Goal: Communication & Community: Ask a question

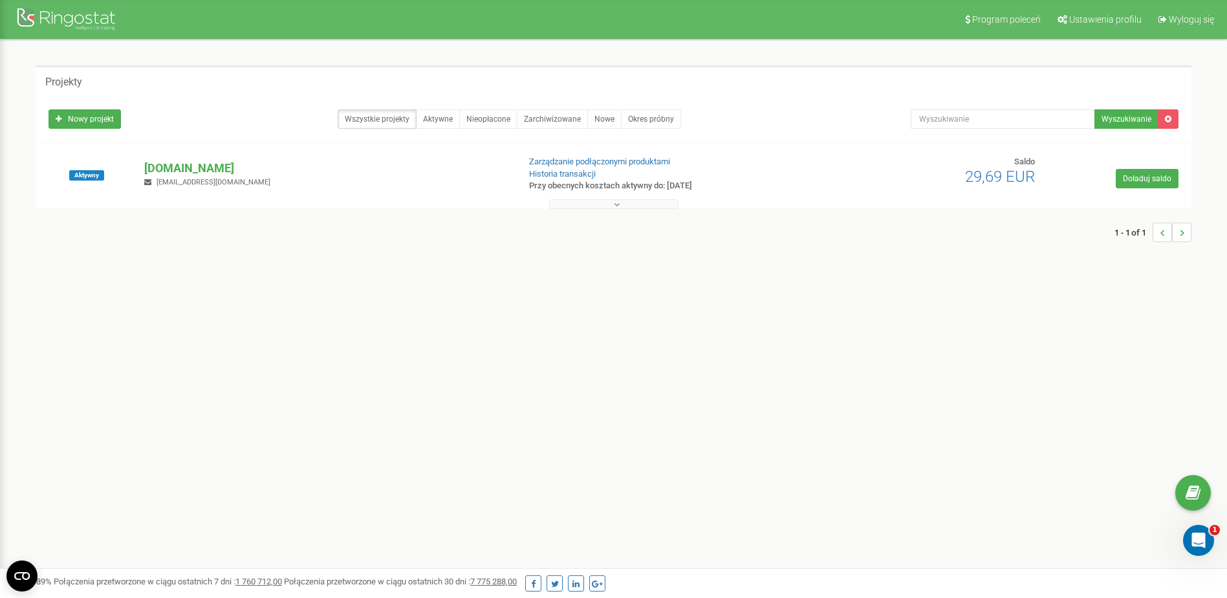
click at [648, 202] on button at bounding box center [613, 204] width 129 height 10
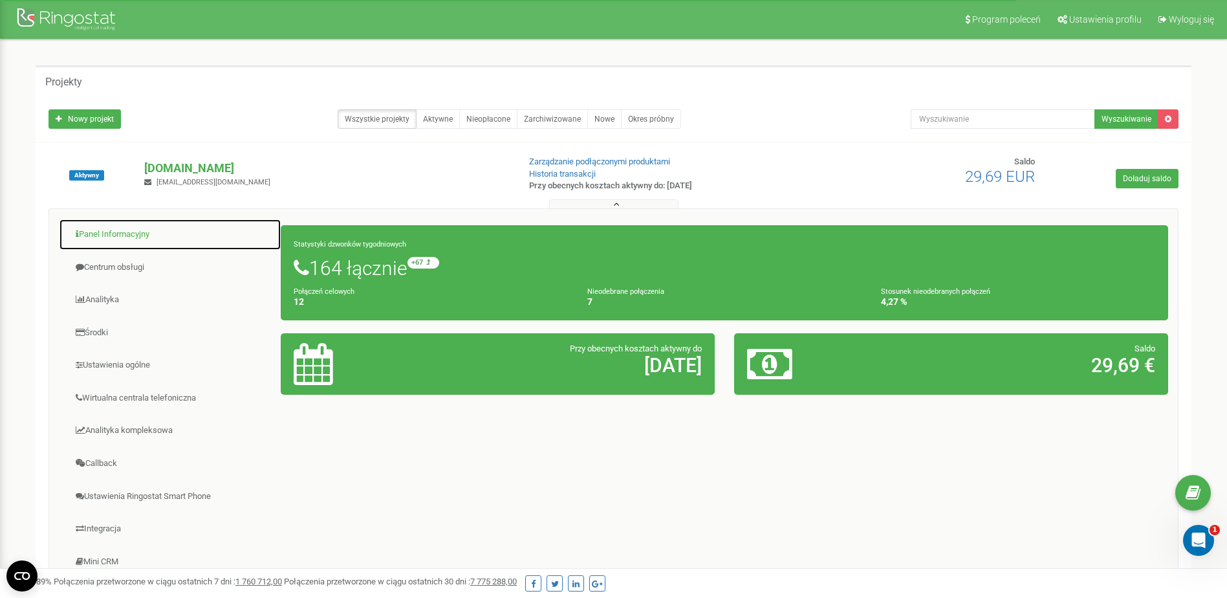
click at [156, 235] on link "Panel Informacyjny" at bounding box center [170, 235] width 222 height 32
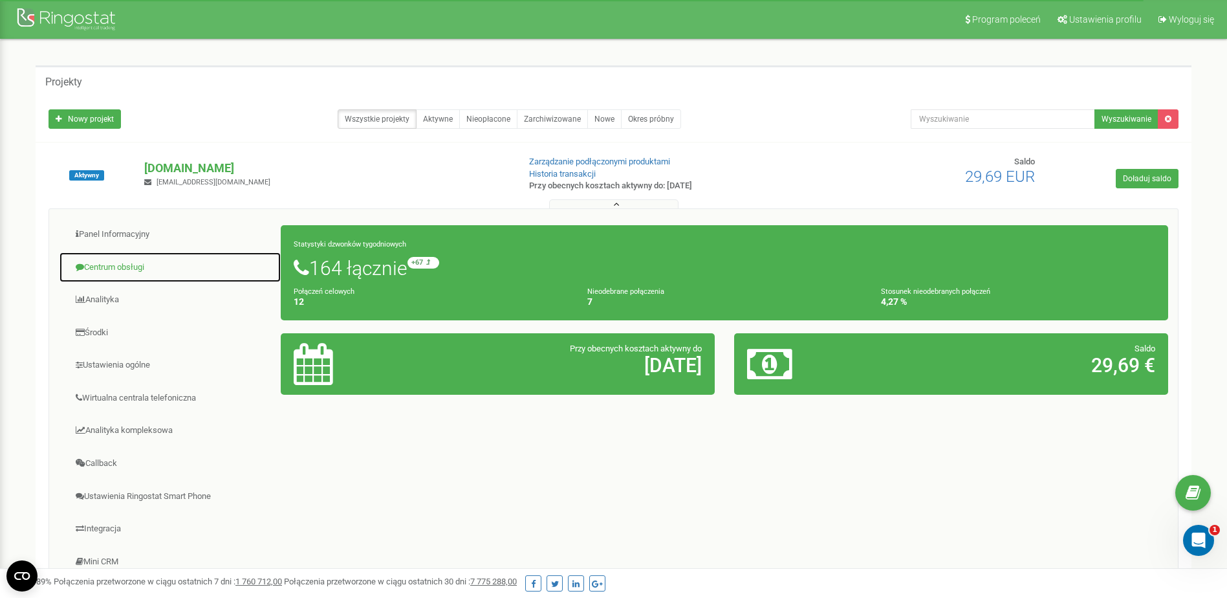
click at [123, 268] on link "Centrum obsługi" at bounding box center [170, 268] width 222 height 32
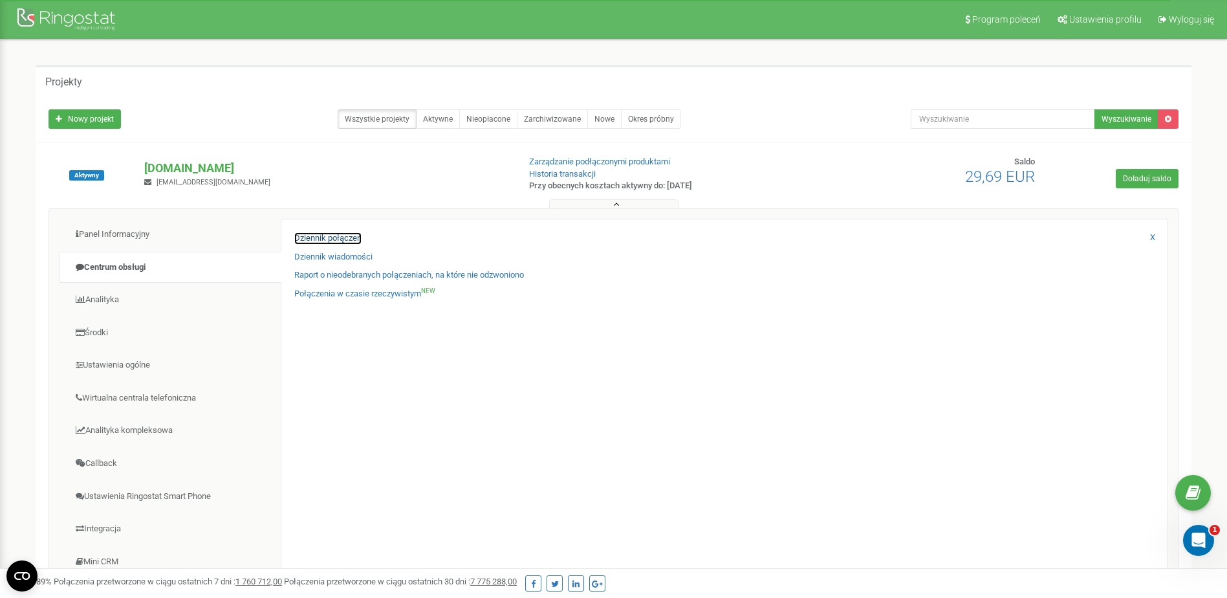
click at [318, 238] on link "Dziennik połączeń" at bounding box center [327, 238] width 67 height 12
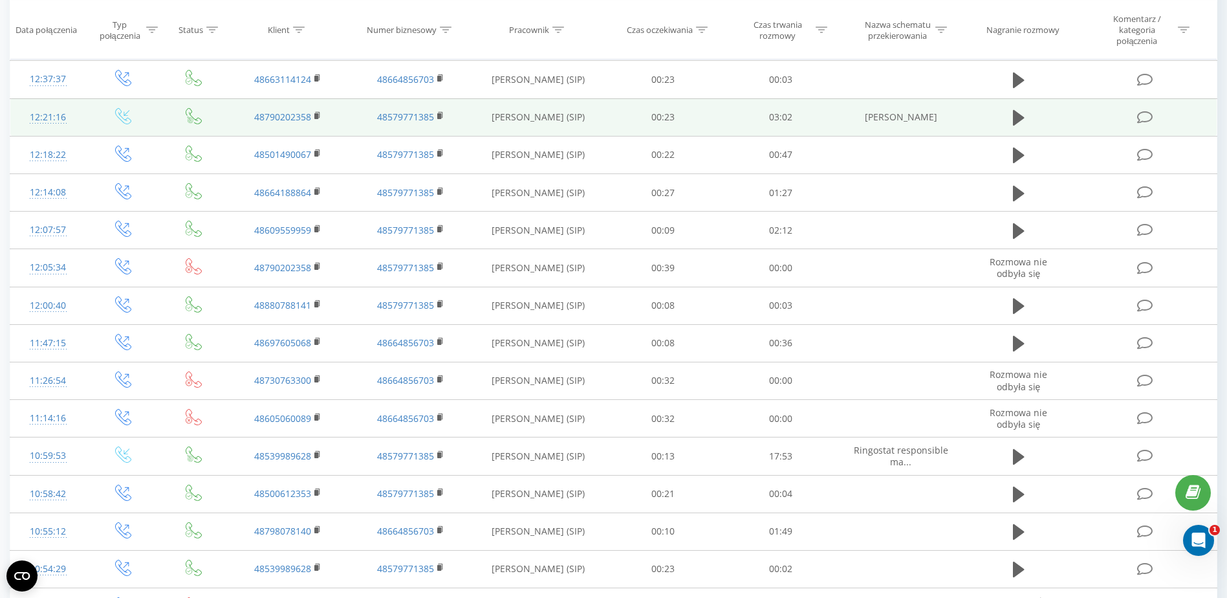
scroll to position [259, 0]
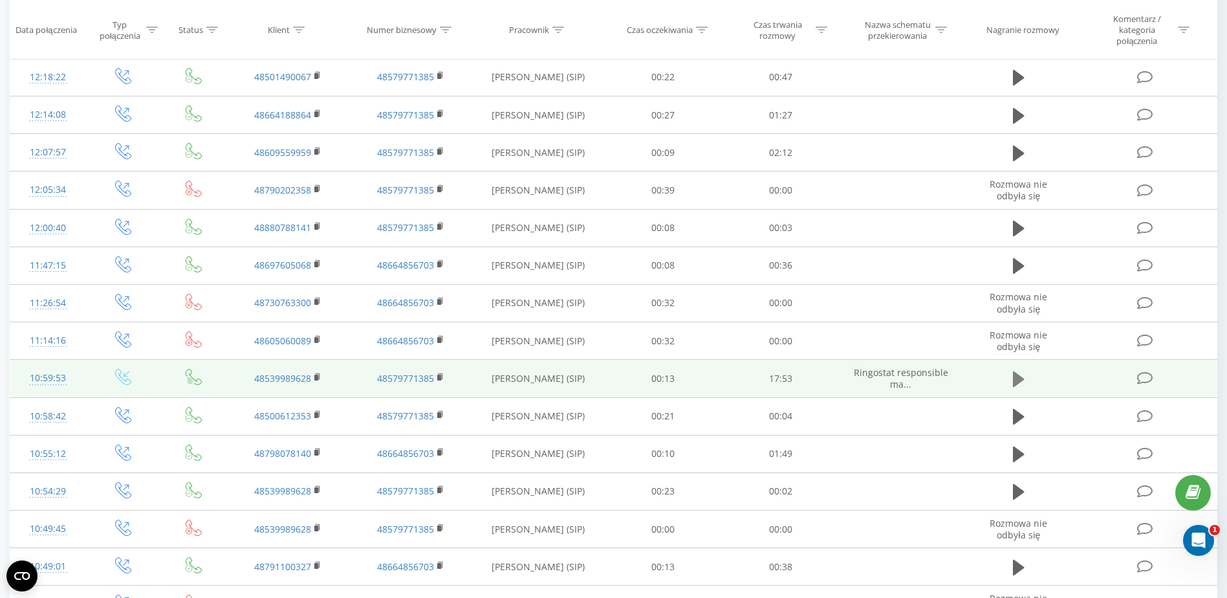
click at [1021, 376] on icon at bounding box center [1019, 379] width 12 height 18
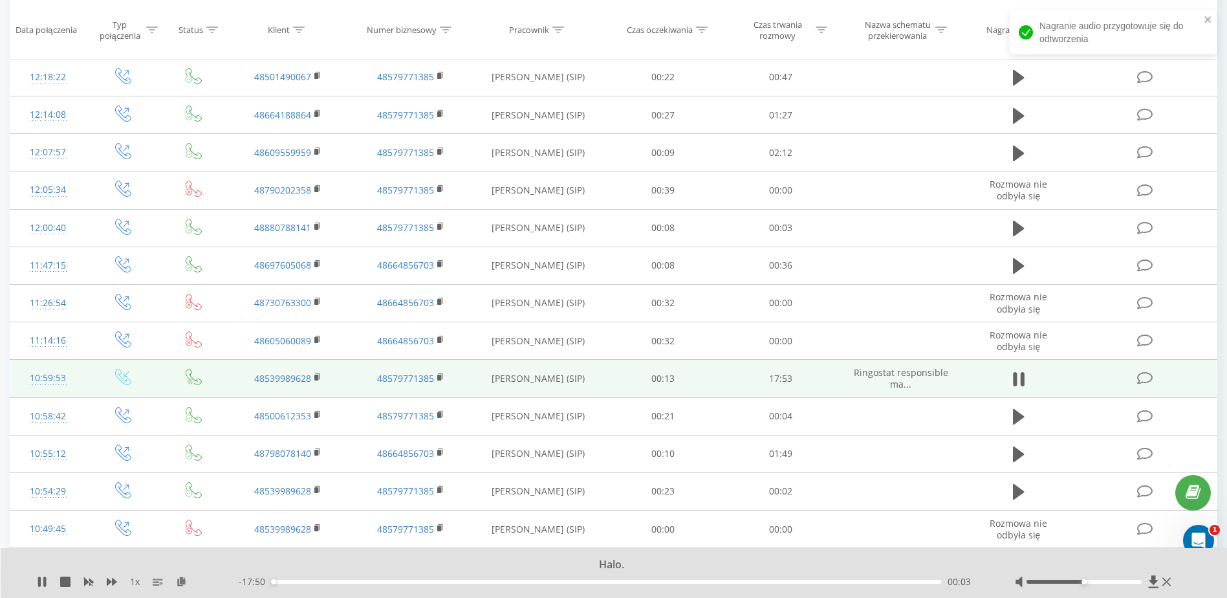
click at [1097, 370] on td at bounding box center [1146, 379] width 142 height 38
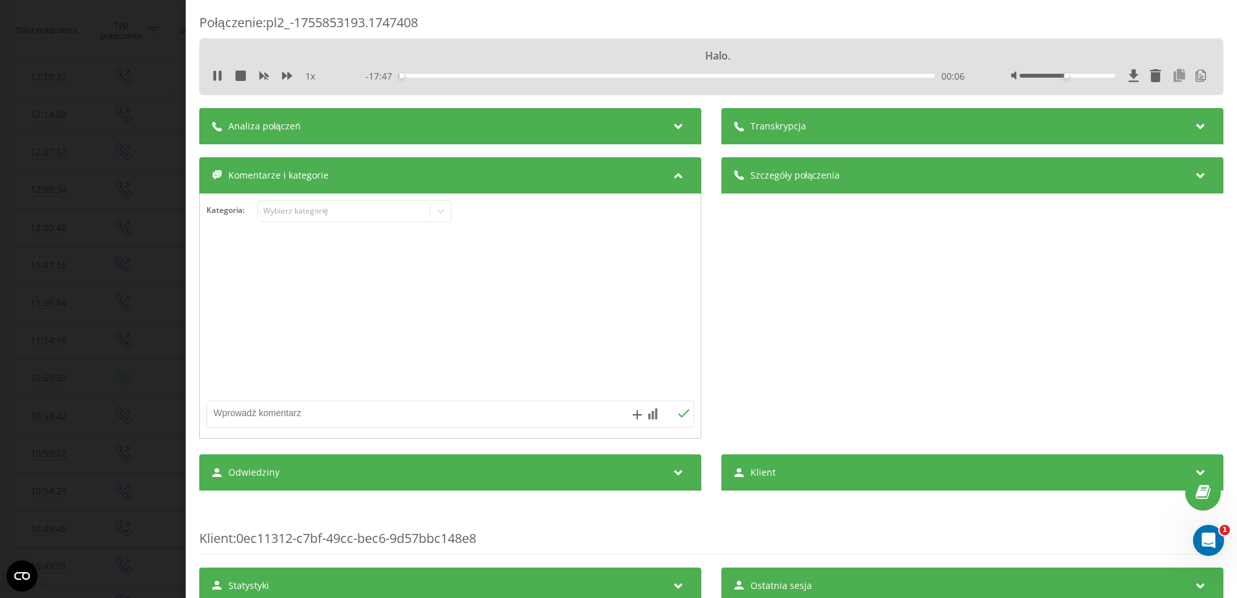
click at [1172, 76] on icon at bounding box center [1179, 75] width 16 height 13
click at [218, 79] on icon at bounding box center [217, 75] width 10 height 10
click at [109, 78] on div "Połączenie : pl2_-1755853193.1747408 Dzień dobry. 1 x - 17:41 00:12 00:12 Trans…" at bounding box center [618, 299] width 1237 height 598
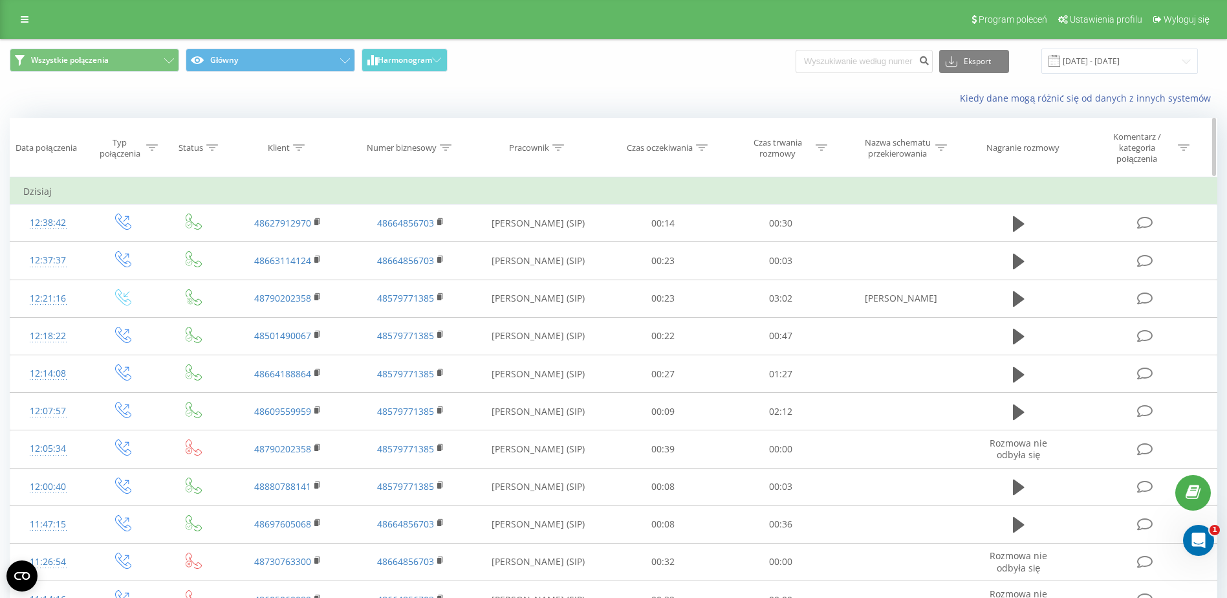
click at [557, 142] on th "Pracownik" at bounding box center [538, 147] width 132 height 59
click at [559, 144] on div at bounding box center [558, 147] width 12 height 11
click at [524, 249] on input "text" at bounding box center [538, 246] width 114 height 23
type input "Klich"
click button "OK" at bounding box center [565, 272] width 55 height 16
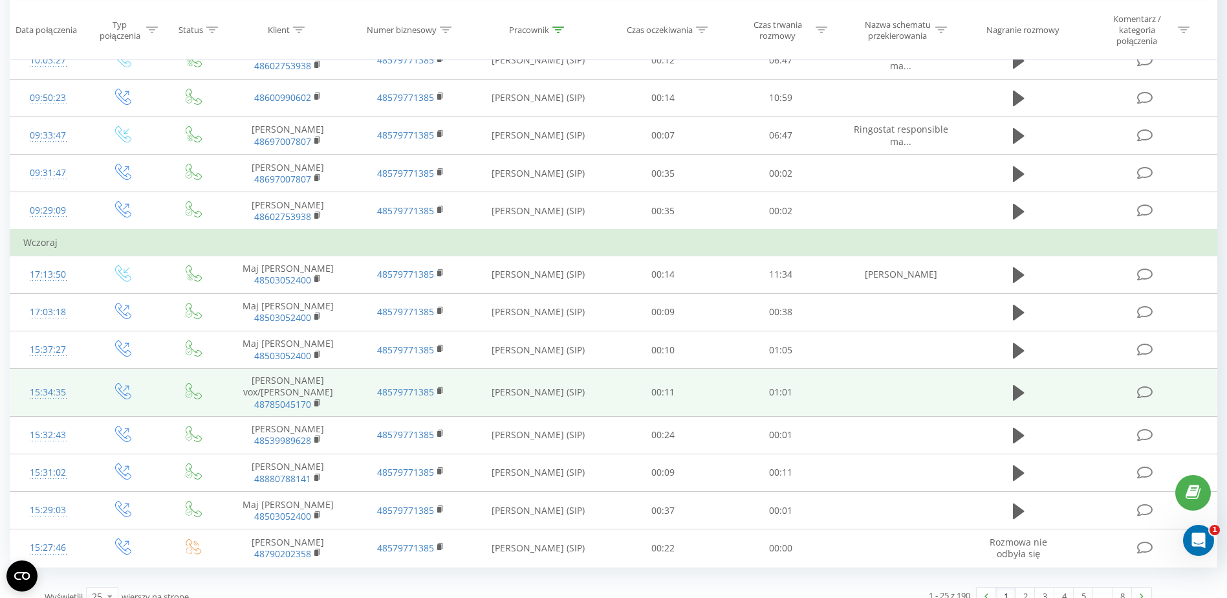
scroll to position [652, 0]
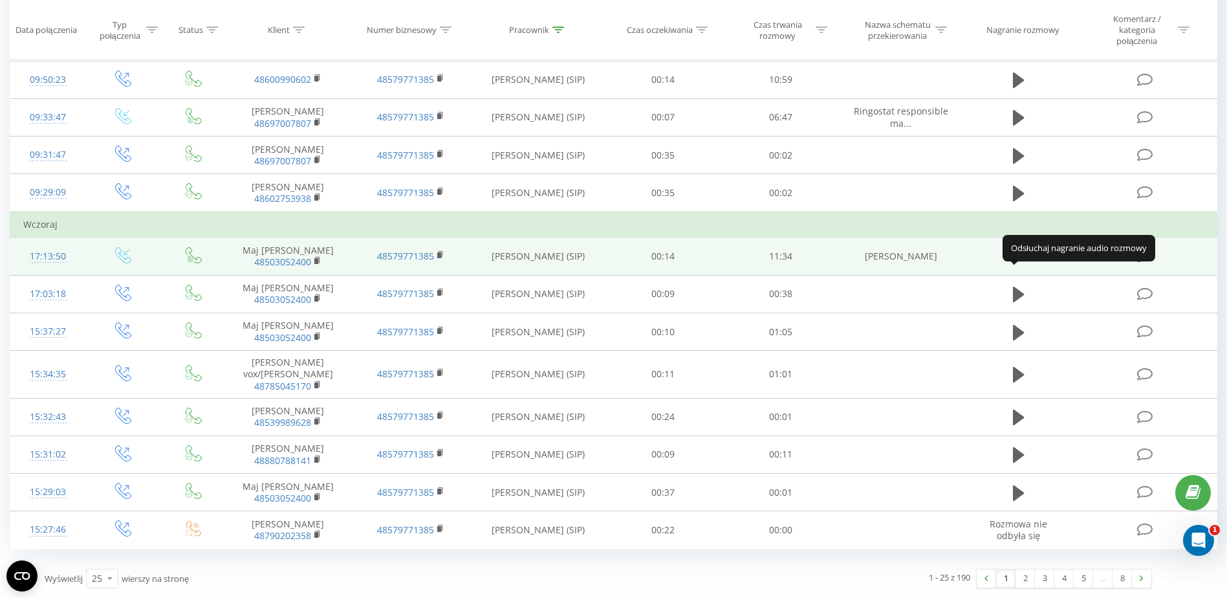
click at [1021, 256] on icon at bounding box center [1019, 257] width 12 height 16
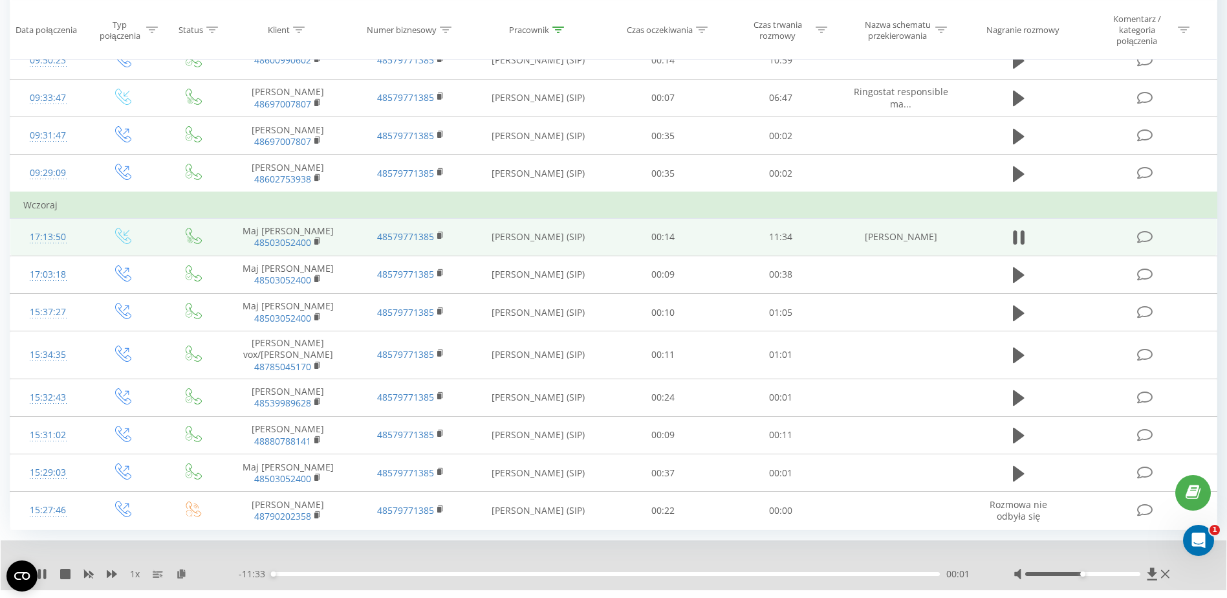
click at [1145, 244] on icon at bounding box center [1144, 237] width 16 height 14
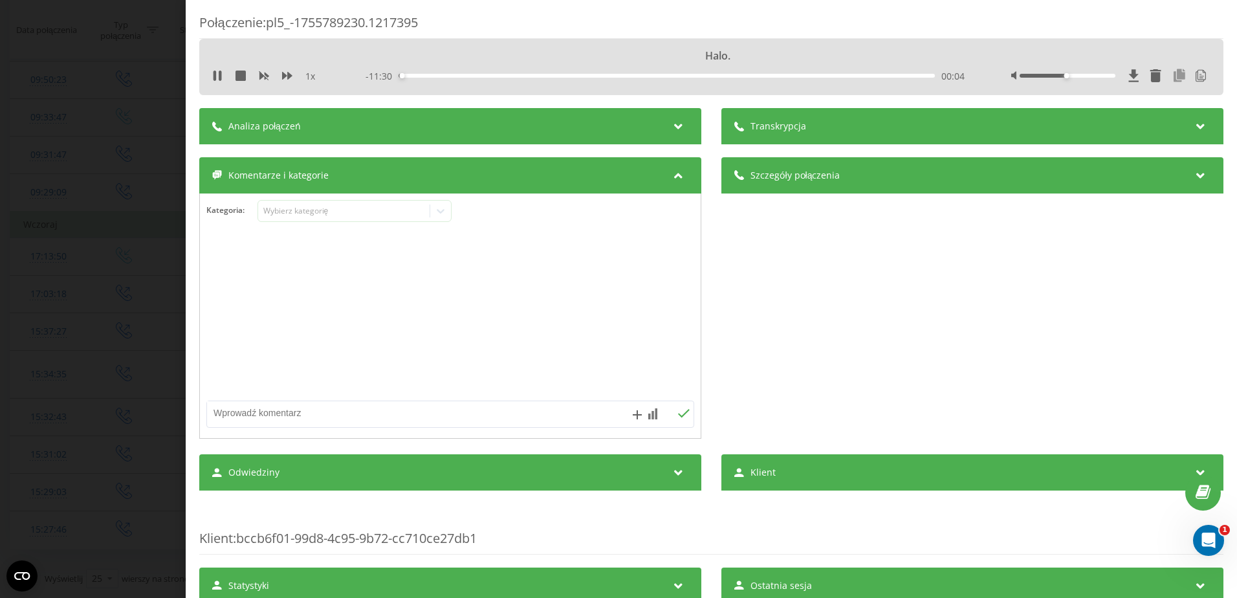
click at [1171, 76] on icon at bounding box center [1179, 75] width 16 height 13
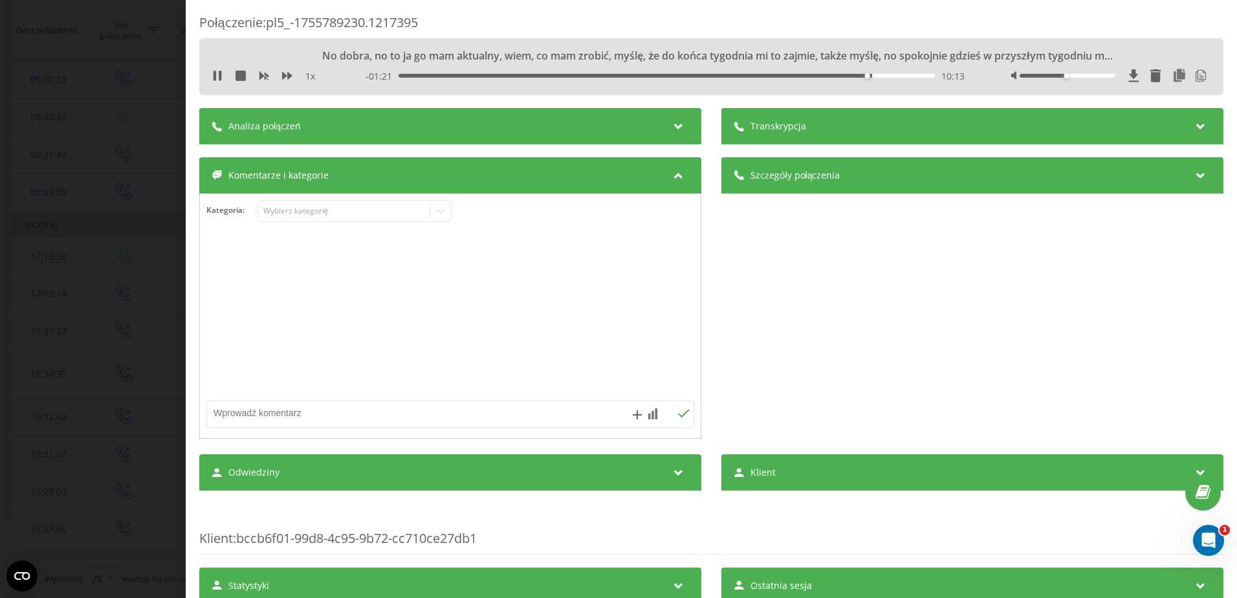
click at [211, 77] on div "1 x - 01:21 10:13 10:13" at bounding box center [711, 75] width 1004 height 19
click at [220, 74] on icon at bounding box center [220, 75] width 3 height 10
click at [72, 87] on div "Połączenie : pl5_-1755789230.1217395 No dobra, no to ja go mam aktualny, wiem, …" at bounding box center [618, 299] width 1237 height 598
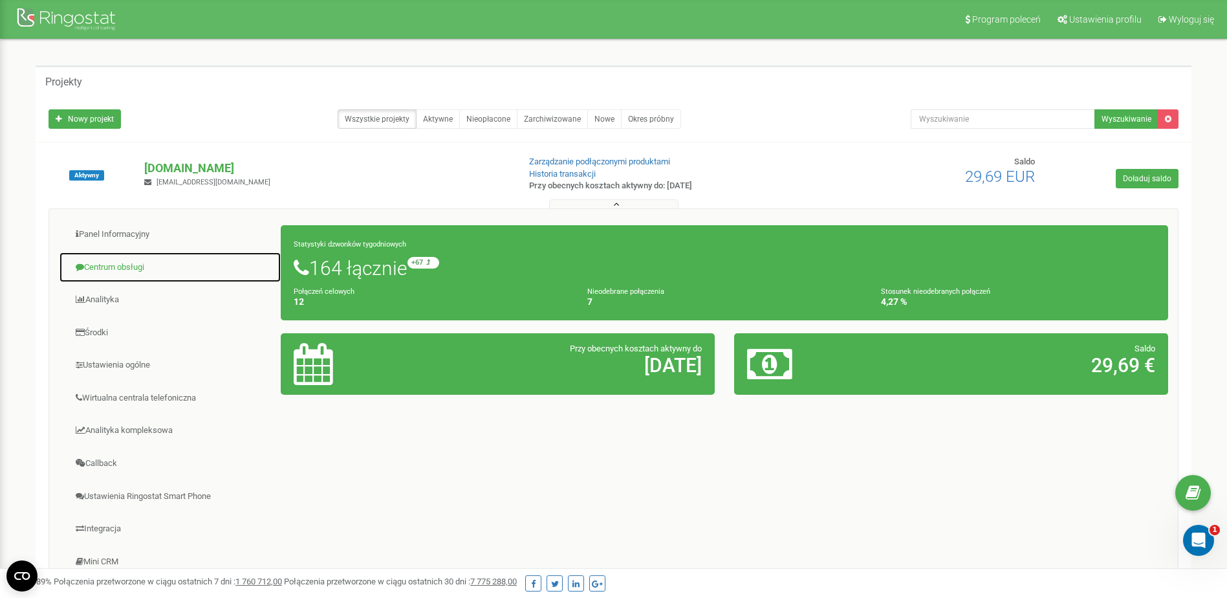
click at [115, 268] on link "Centrum obsługi" at bounding box center [170, 268] width 222 height 32
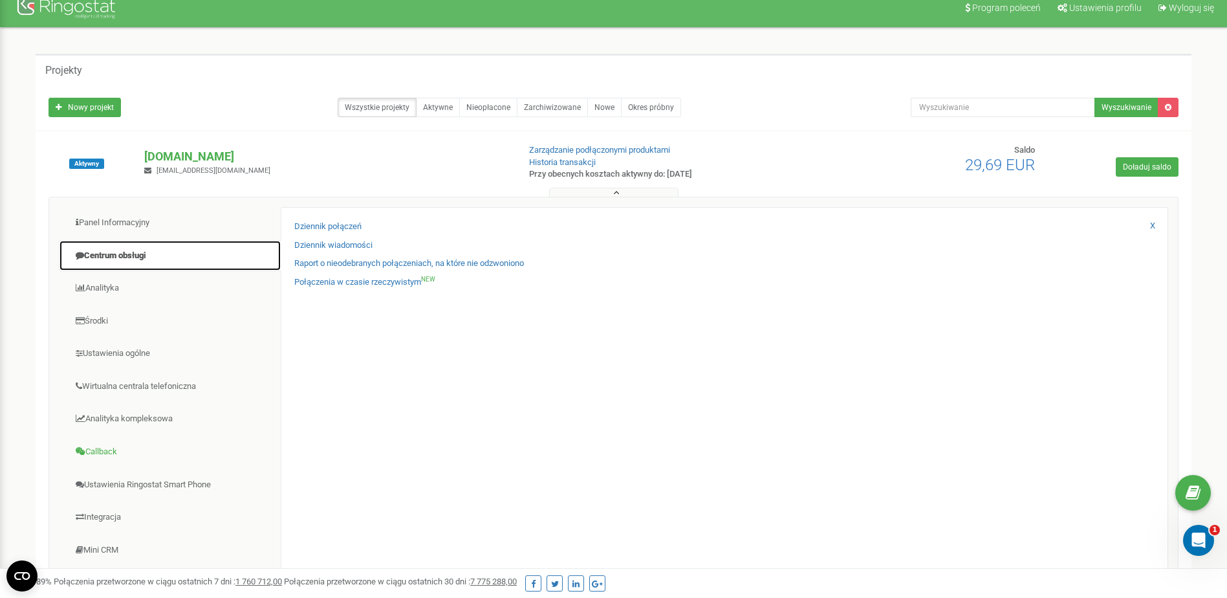
scroll to position [129, 0]
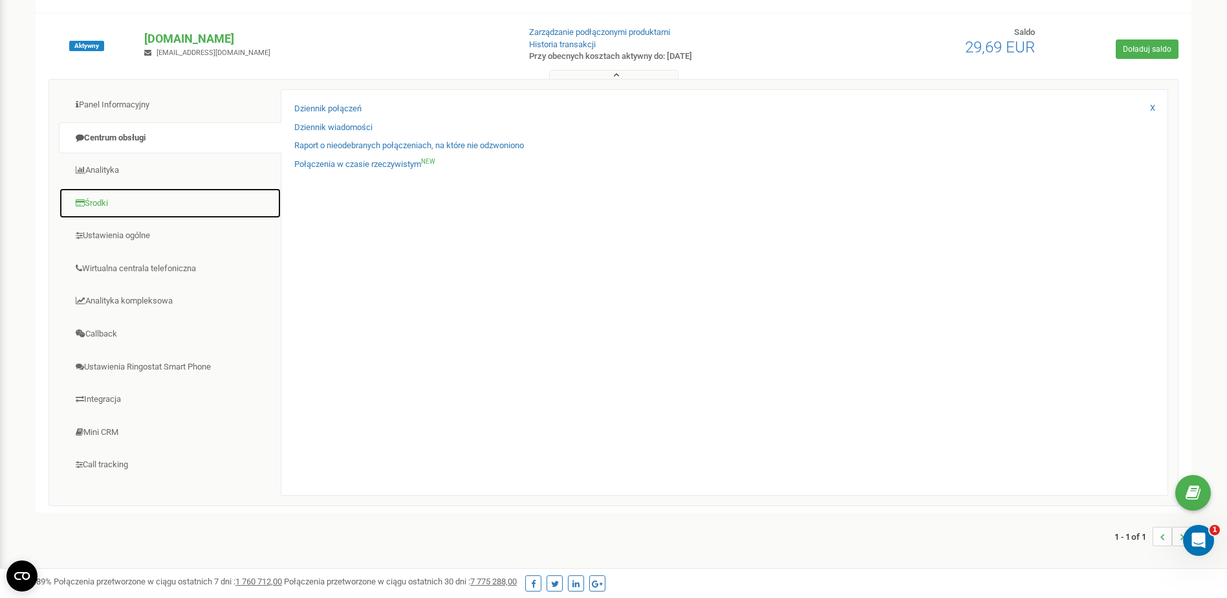
click at [120, 199] on link "Środki" at bounding box center [170, 204] width 222 height 32
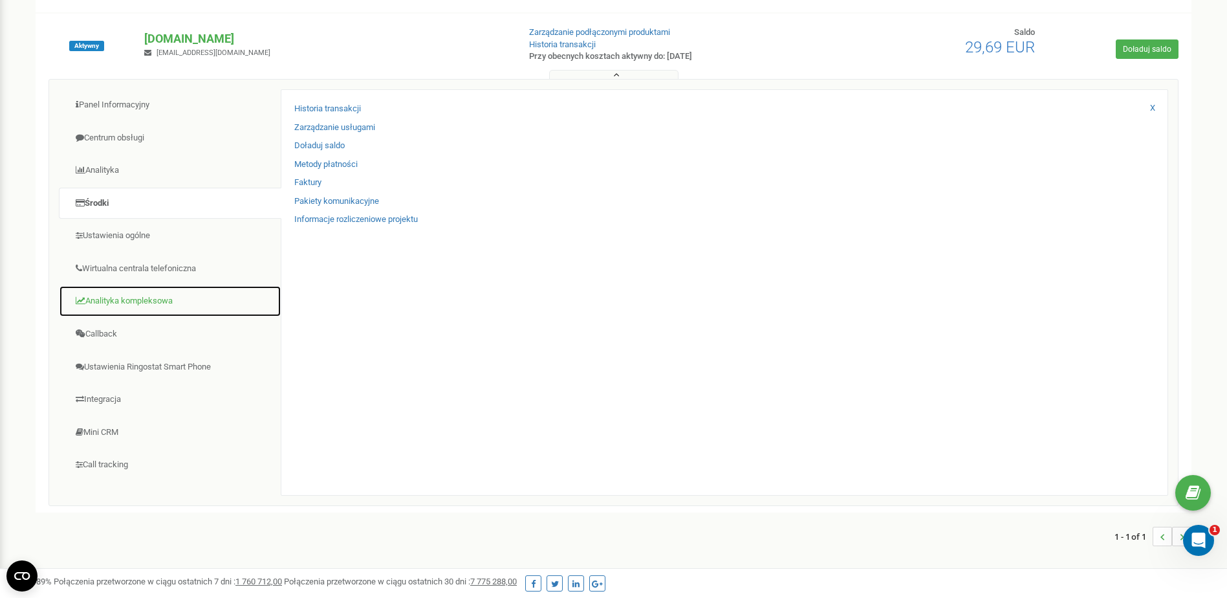
click at [135, 303] on link "Analityka kompleksowa" at bounding box center [170, 301] width 222 height 32
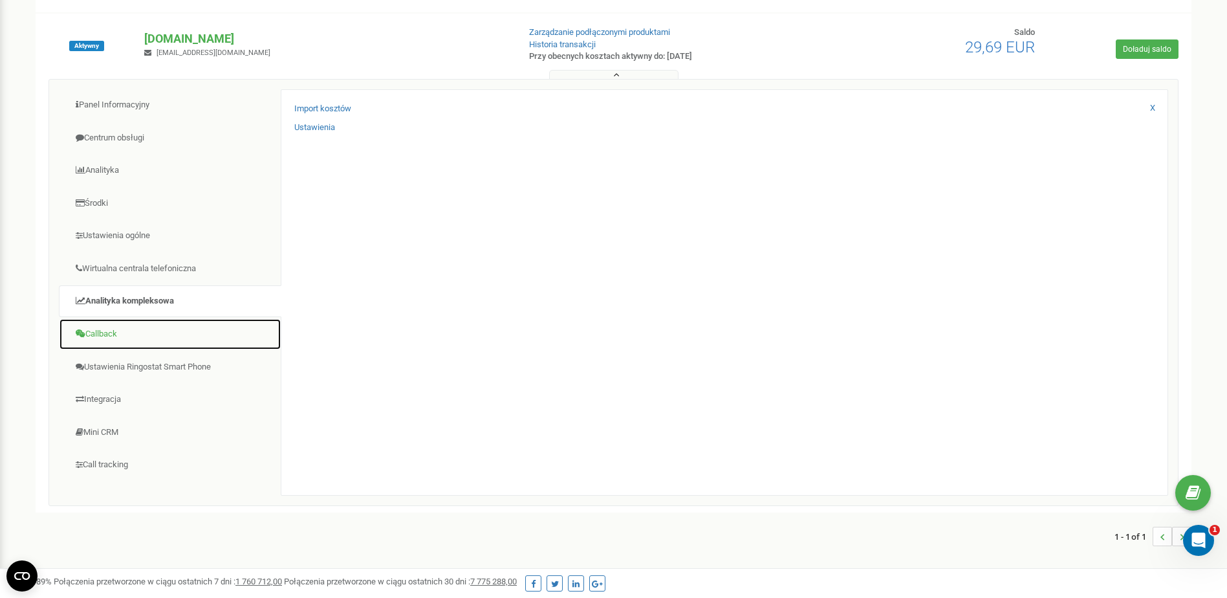
click at [135, 336] on link "Callback" at bounding box center [170, 334] width 222 height 32
click at [136, 356] on link "Ustawienia Ringostat Smart Phone" at bounding box center [170, 367] width 222 height 32
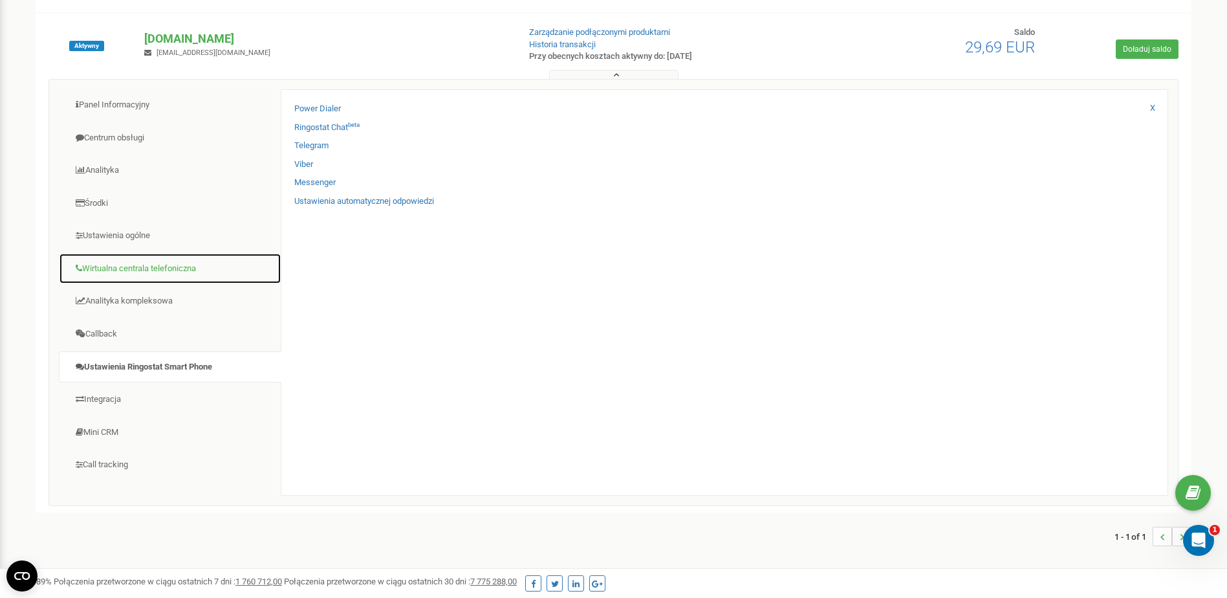
click at [160, 267] on link "Wirtualna centrala telefoniczna" at bounding box center [170, 269] width 222 height 32
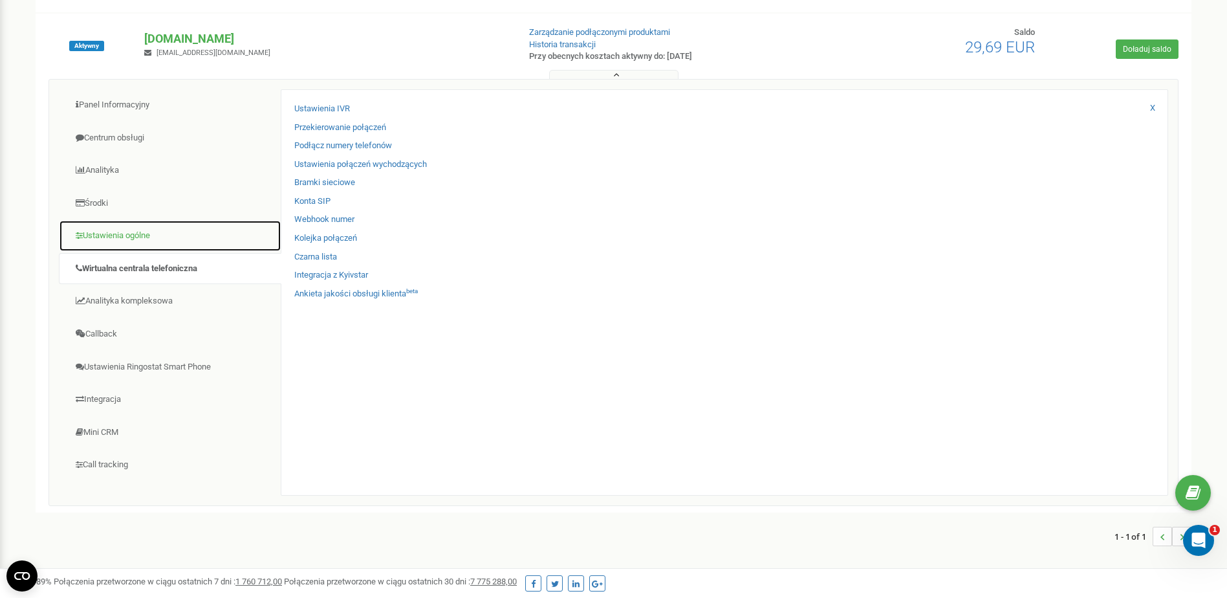
click at [128, 241] on link "Ustawienia ogólne" at bounding box center [170, 236] width 222 height 32
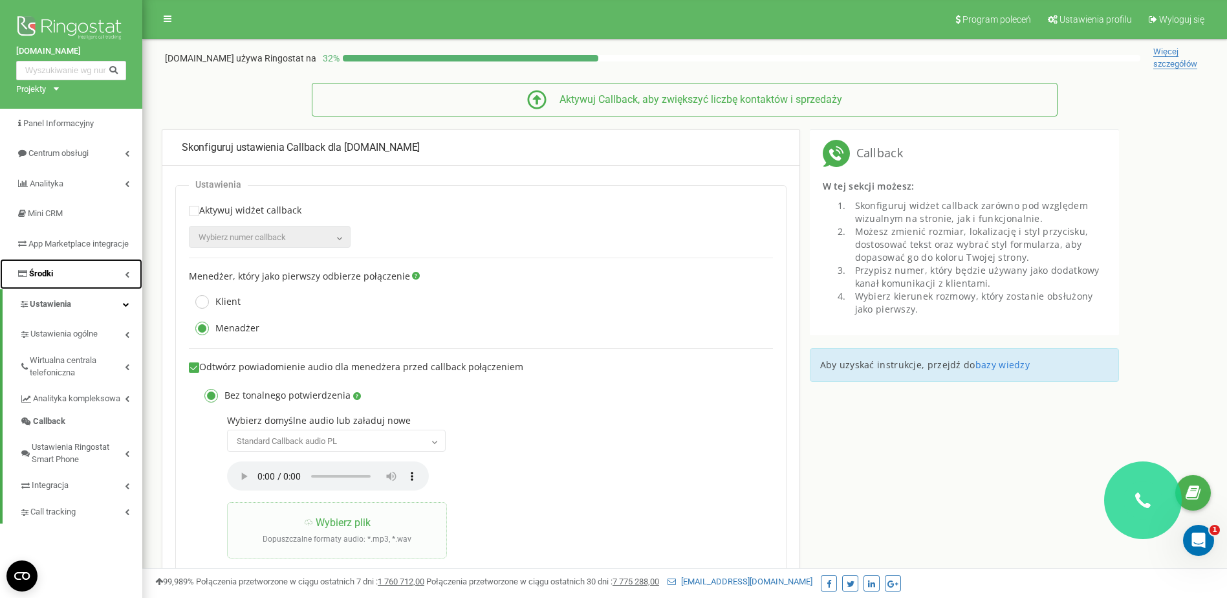
click at [105, 286] on link "Środki" at bounding box center [71, 274] width 142 height 30
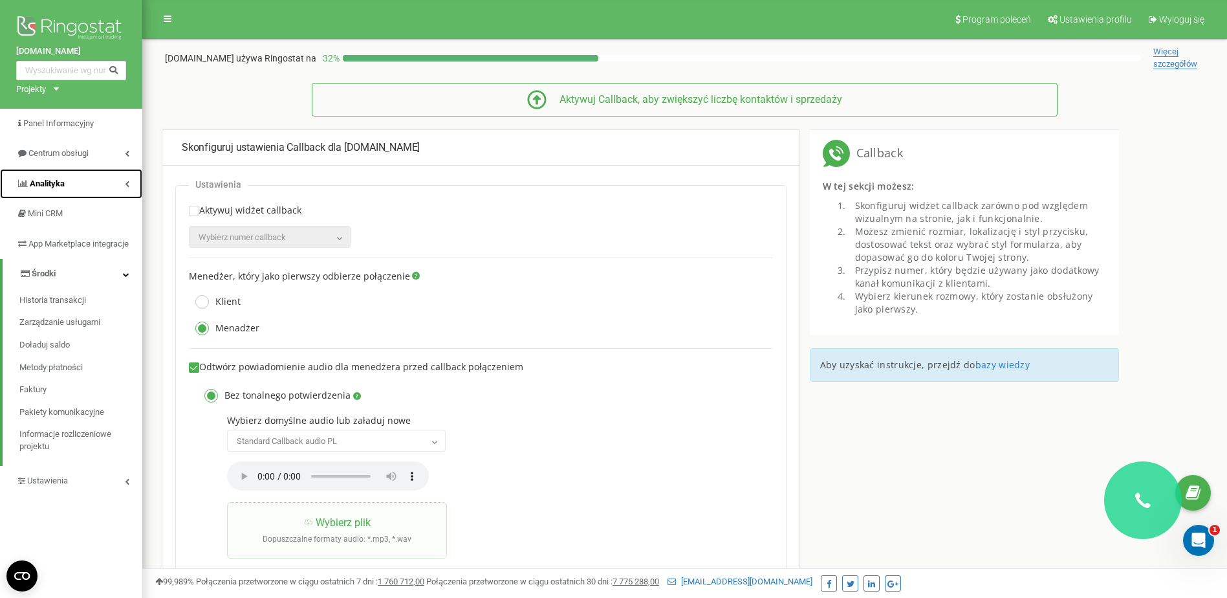
click at [94, 182] on link "Analityka" at bounding box center [71, 184] width 142 height 30
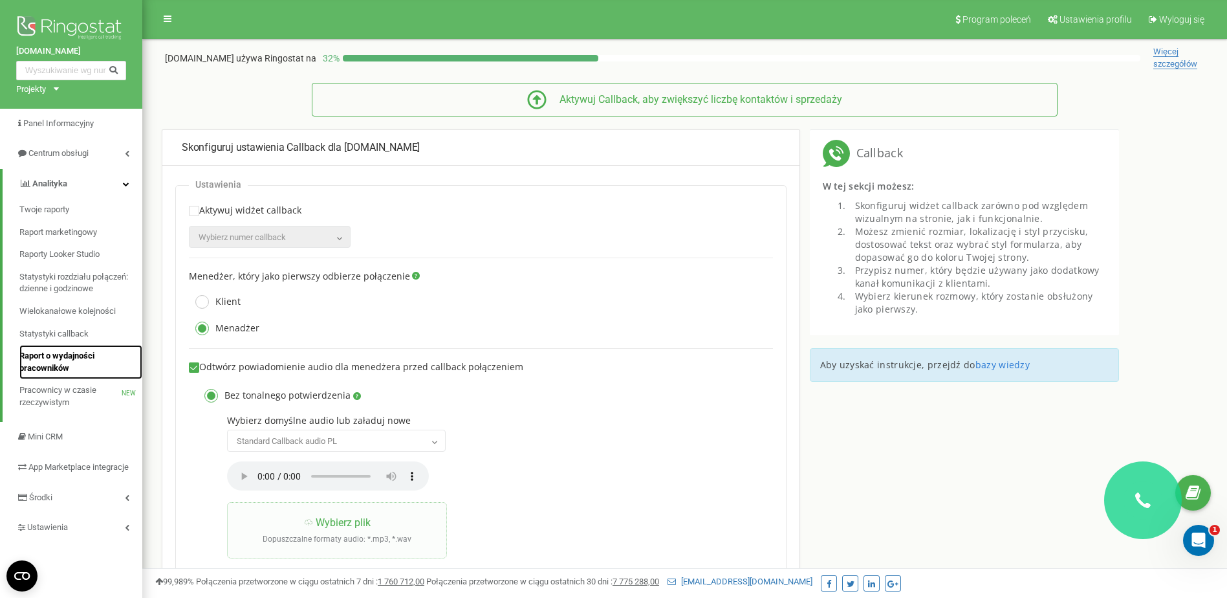
click at [72, 359] on span "Raport o wydajności pracowników" at bounding box center [77, 362] width 116 height 24
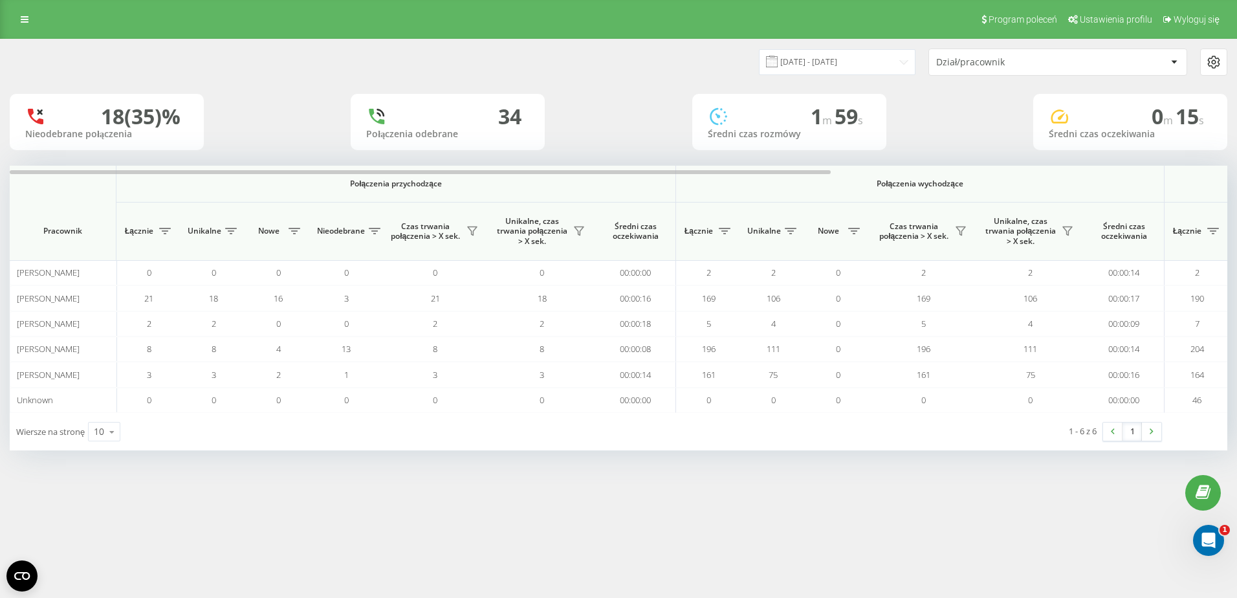
click at [1211, 66] on icon at bounding box center [1212, 62] width 11 height 12
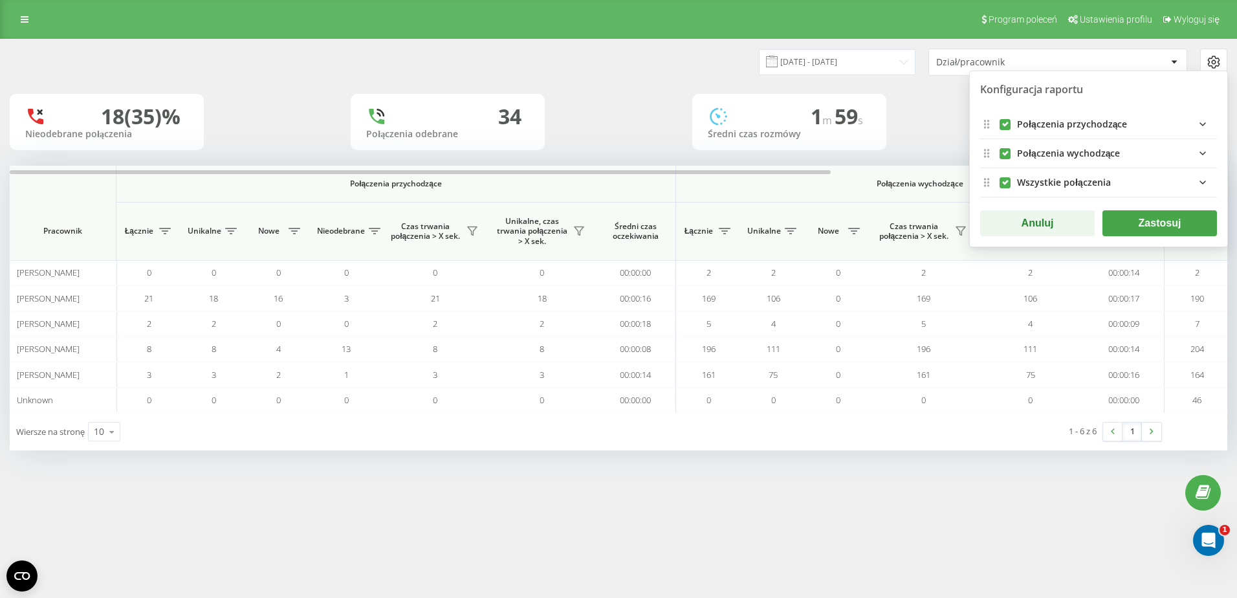
click at [1211, 66] on icon at bounding box center [1212, 62] width 11 height 12
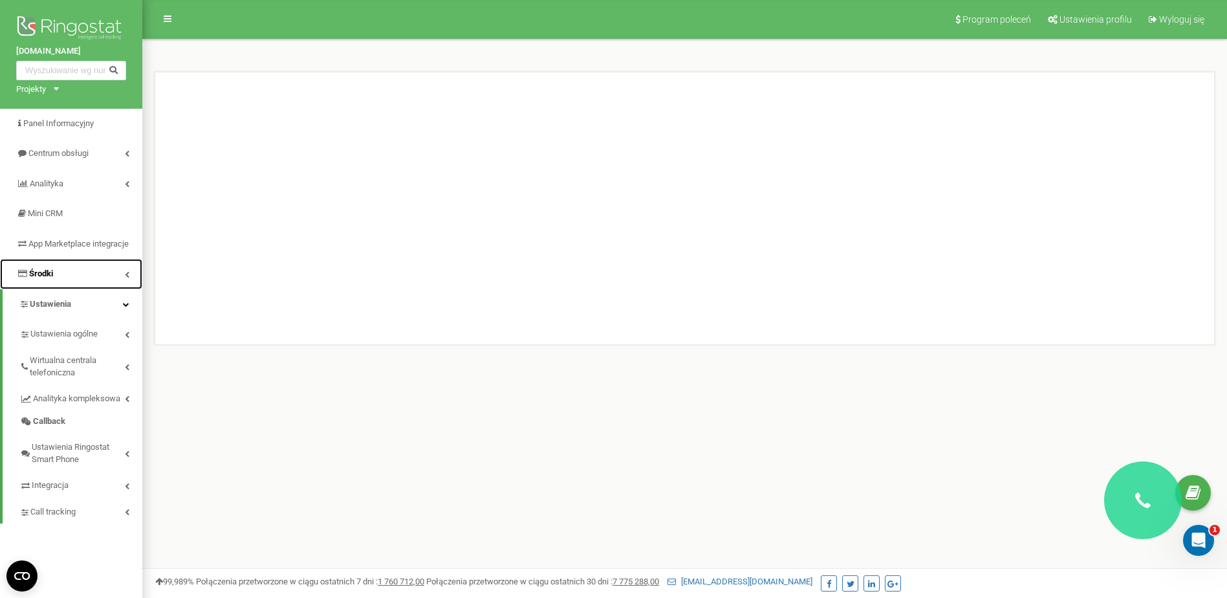
click at [97, 281] on link "Środki" at bounding box center [71, 274] width 142 height 30
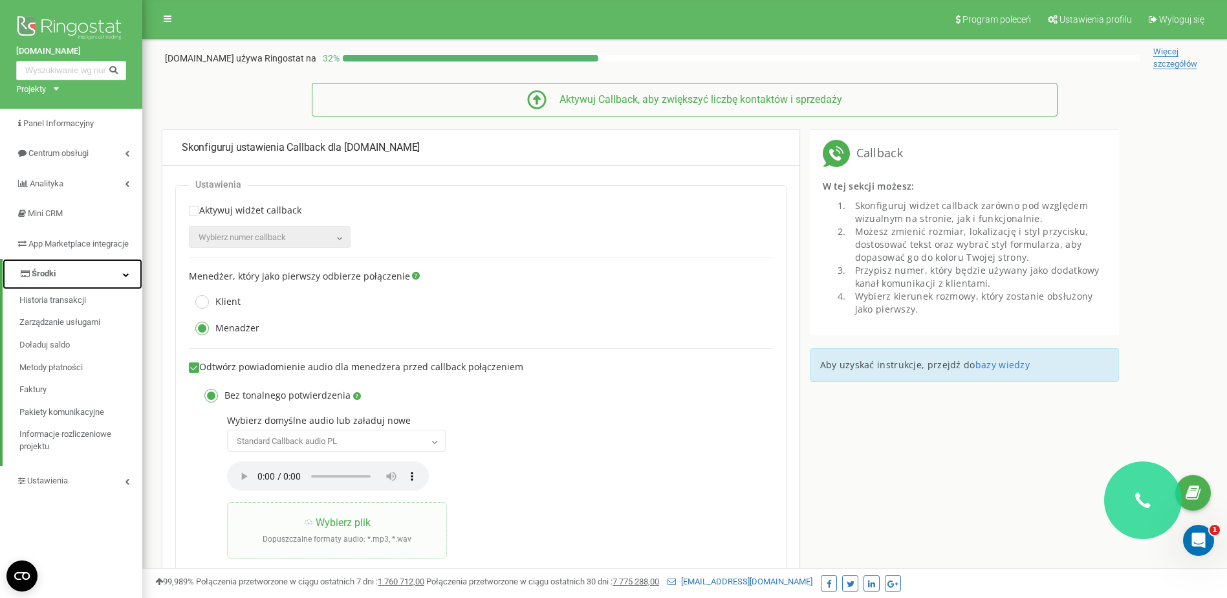
click at [97, 281] on link "Środki" at bounding box center [73, 274] width 140 height 30
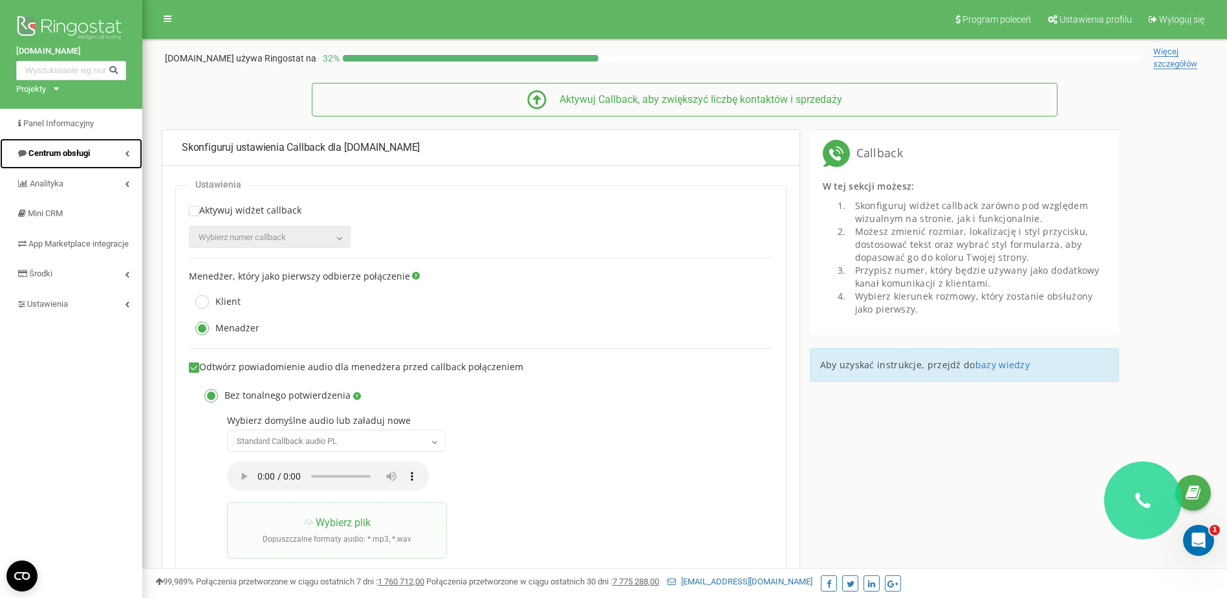
click at [122, 146] on link "Centrum obsługi" at bounding box center [71, 153] width 142 height 30
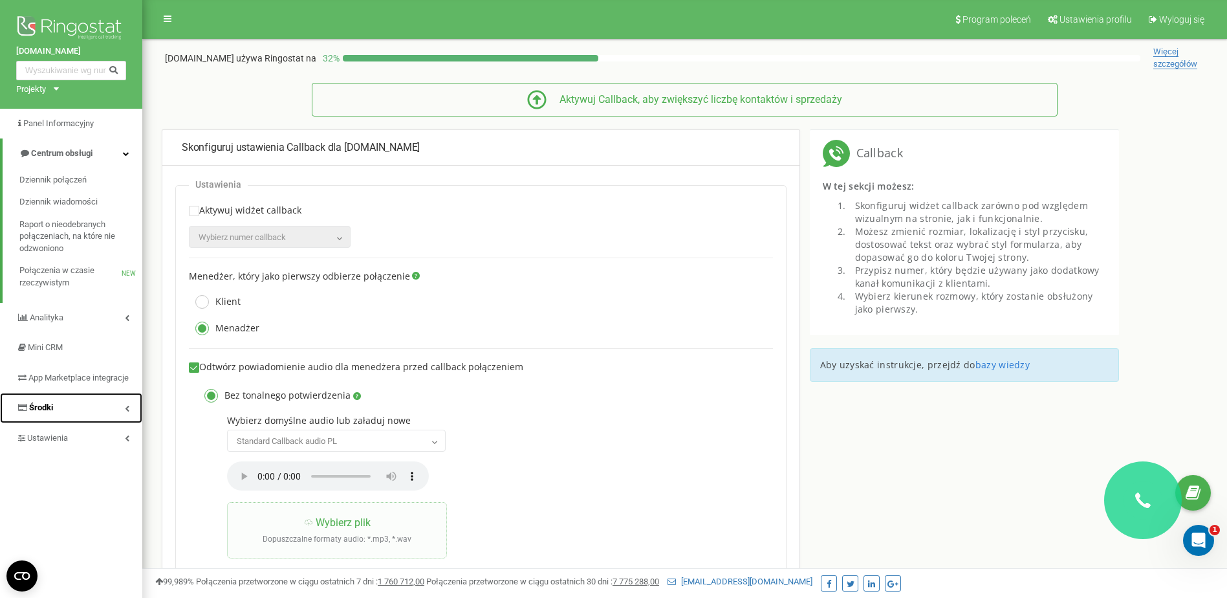
click at [117, 409] on link "Środki" at bounding box center [71, 408] width 142 height 30
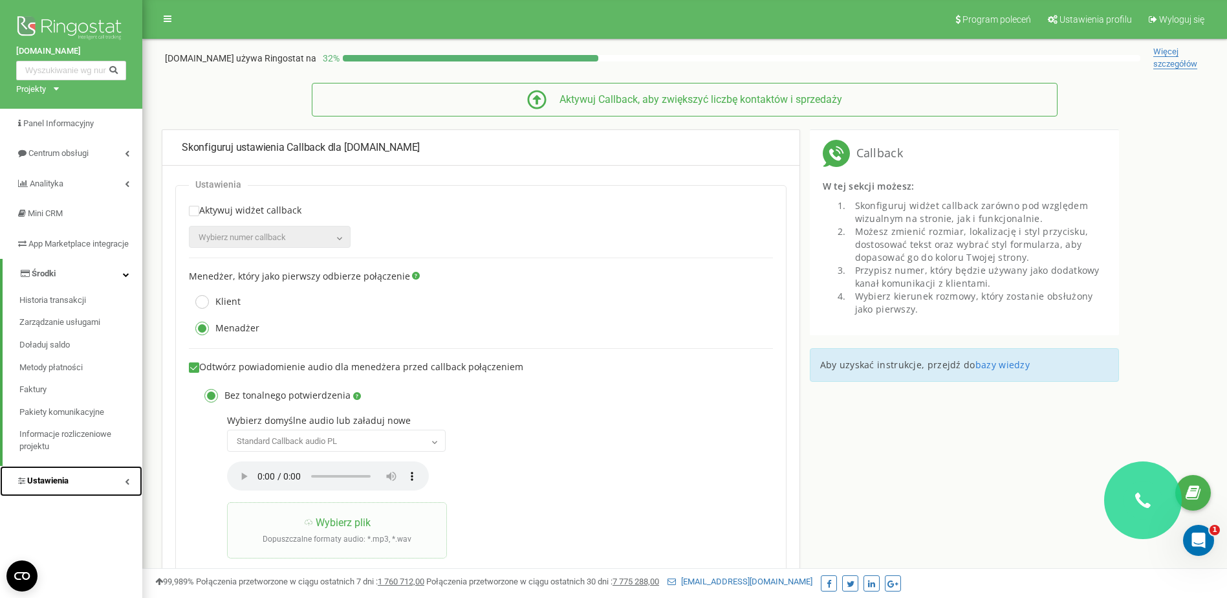
click at [105, 496] on link "Ustawienia" at bounding box center [71, 481] width 142 height 30
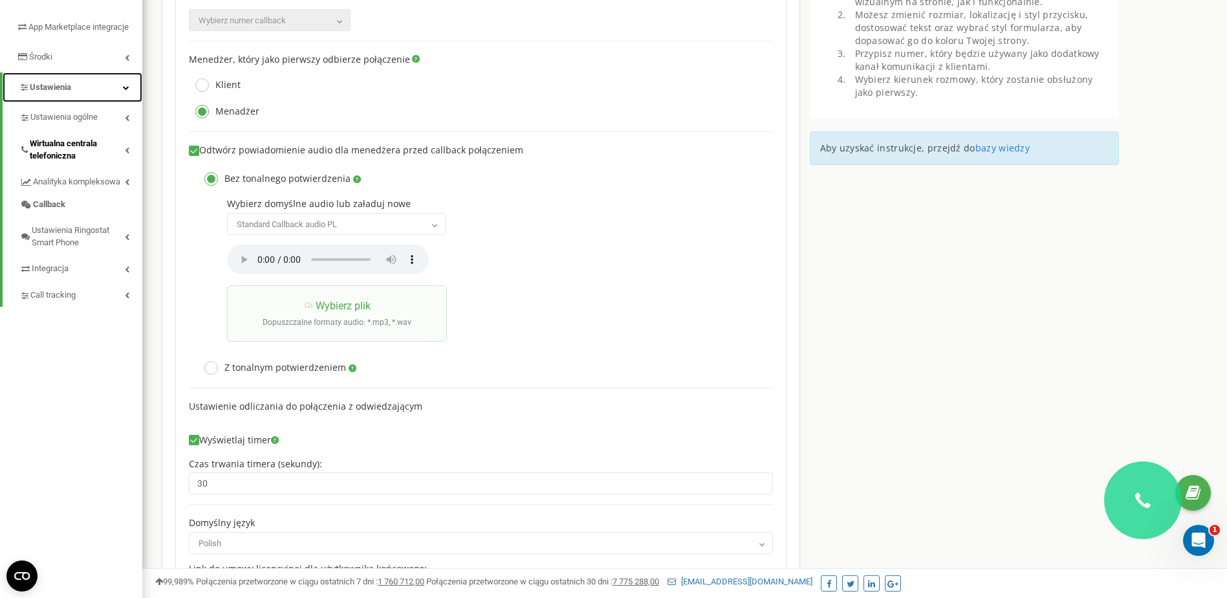
scroll to position [194, 0]
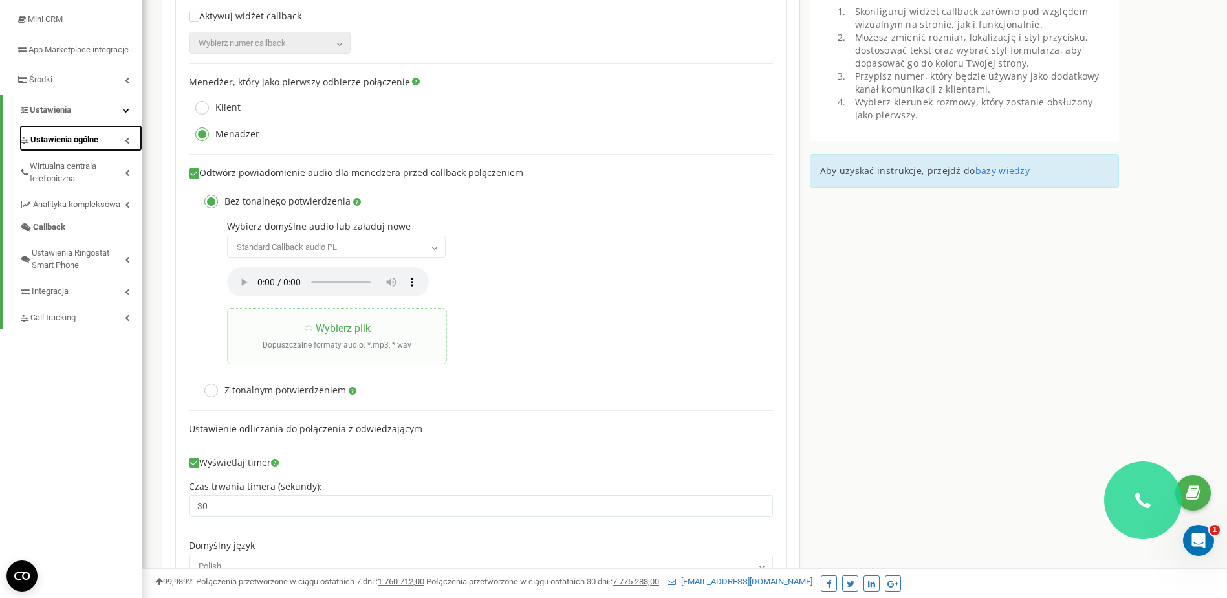
click at [131, 150] on link "Ustawienia ogólne" at bounding box center [80, 138] width 123 height 27
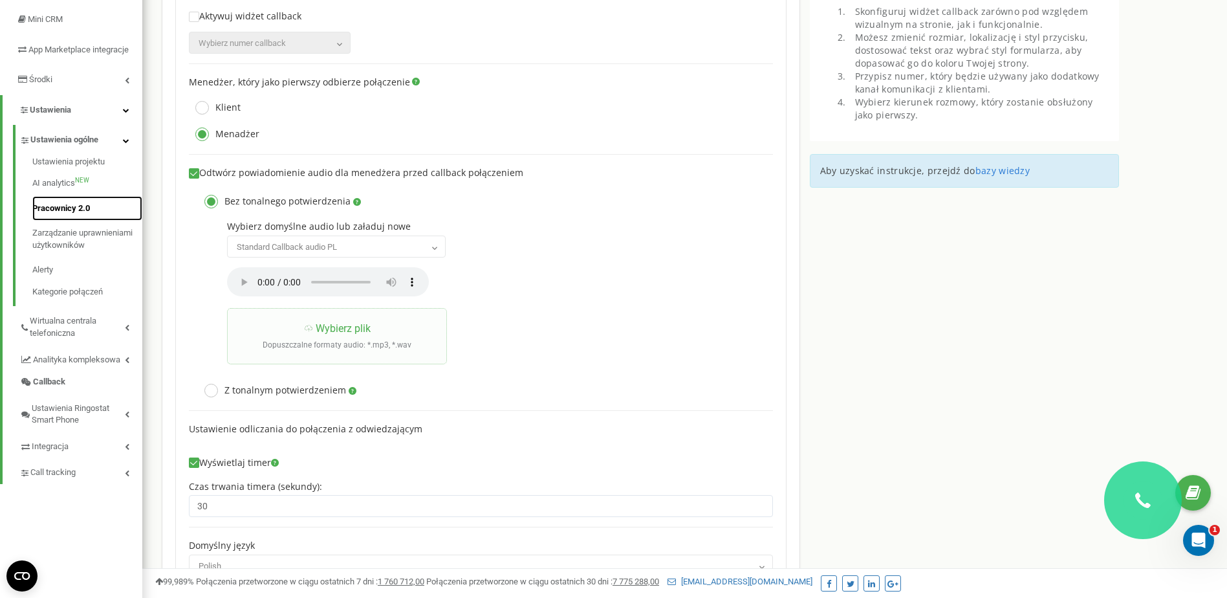
click at [72, 215] on link "Pracownicy 2.0" at bounding box center [87, 208] width 110 height 25
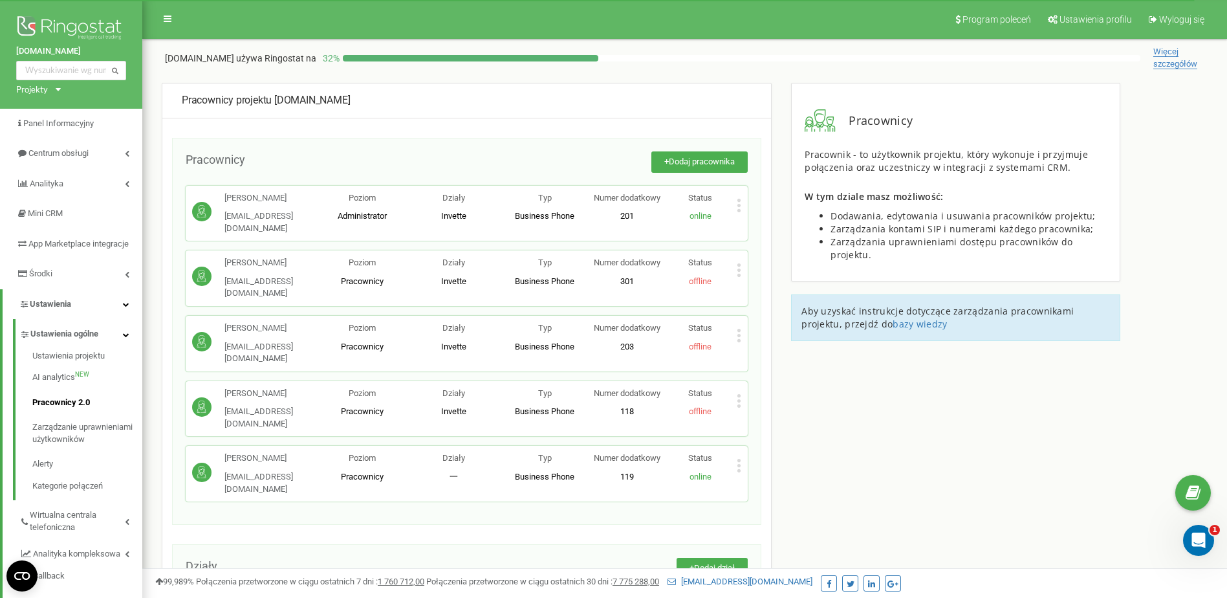
click at [740, 329] on icon at bounding box center [739, 336] width 5 height 14
click at [768, 352] on span "Edytuj" at bounding box center [769, 356] width 28 height 8
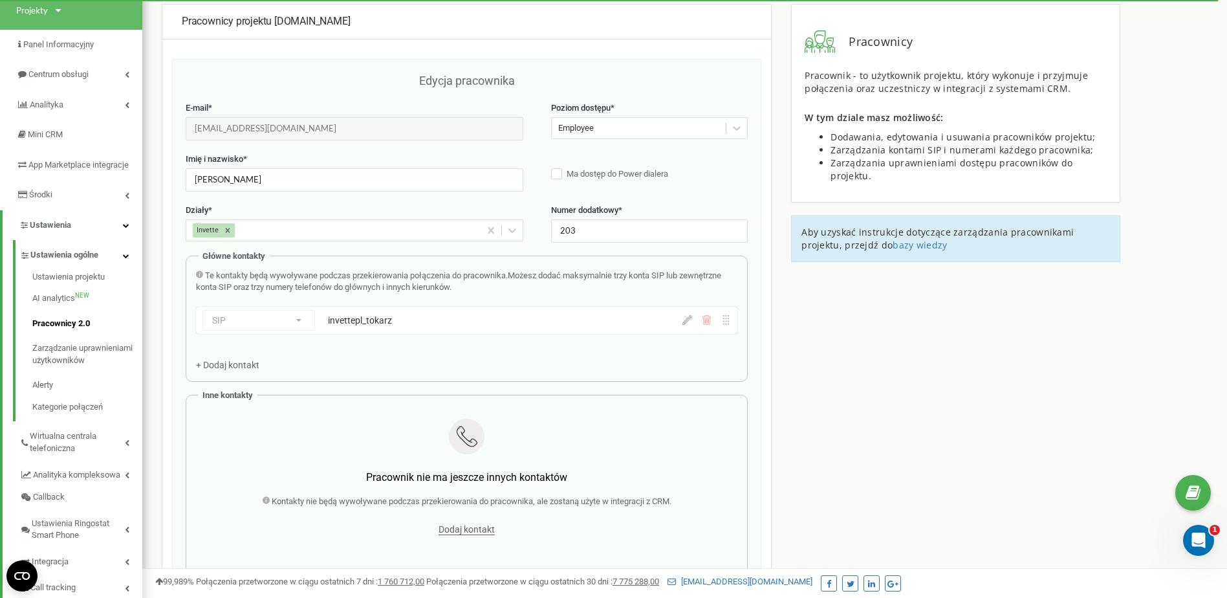
scroll to position [129, 0]
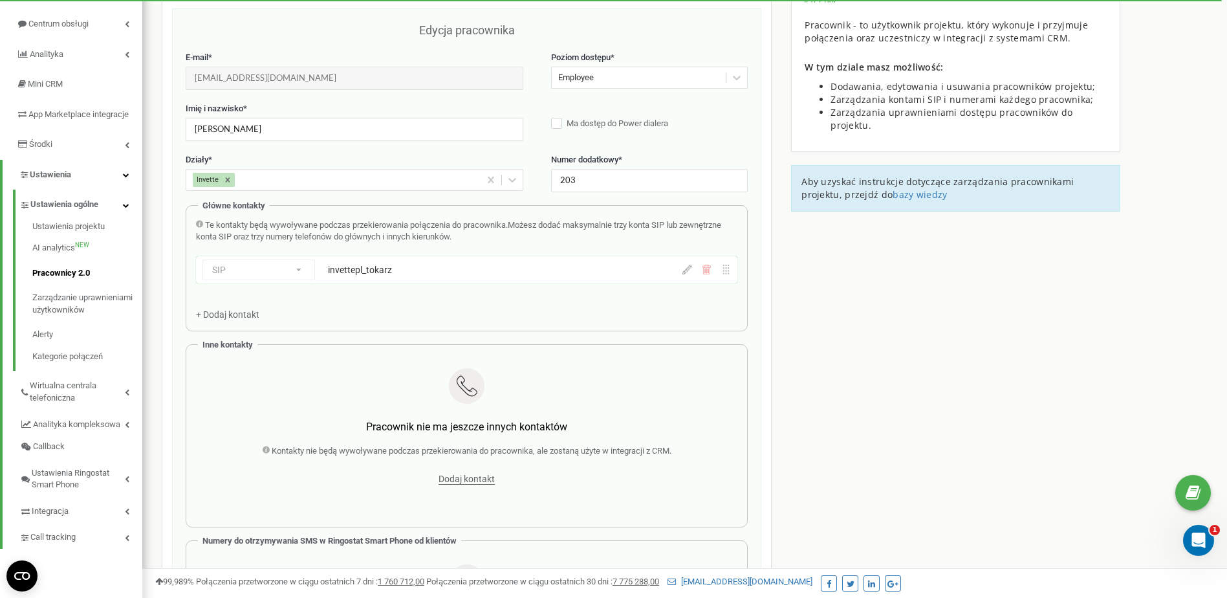
click at [440, 266] on div "invettepl_tokarz" at bounding box center [463, 269] width 270 height 13
click at [691, 275] on div "SIP Numer telefonu SIP Zewnętrzny SIP invettepl_tokarz" at bounding box center [466, 269] width 541 height 27
click at [687, 272] on icon at bounding box center [687, 270] width 10 height 10
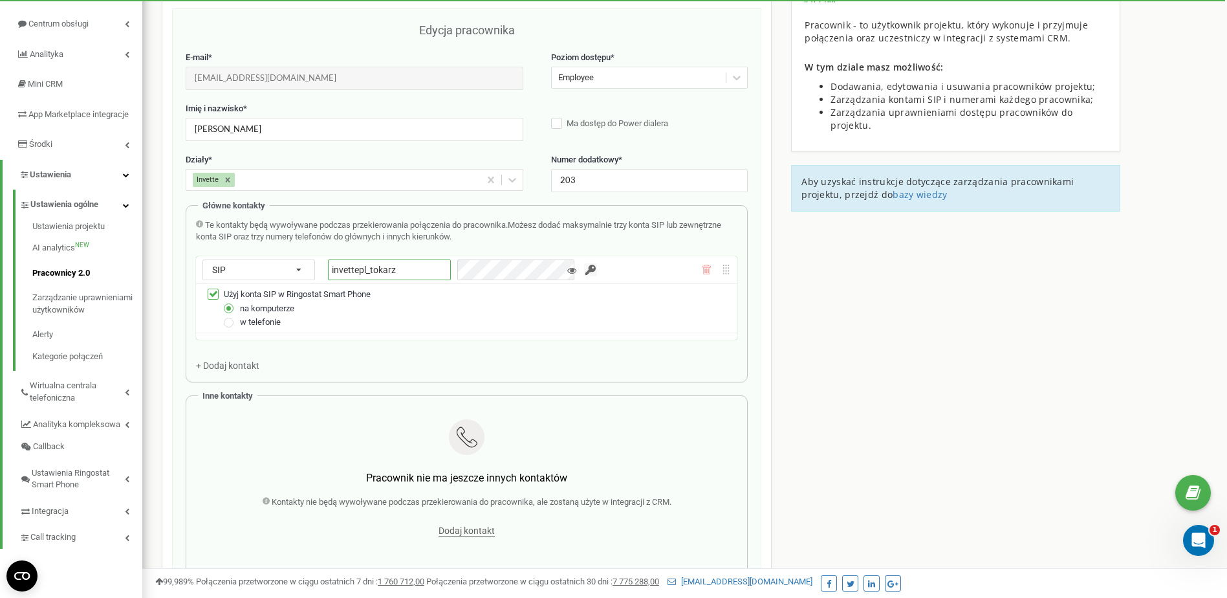
click at [398, 263] on input "invettepl_tokarz" at bounding box center [389, 269] width 123 height 21
click at [382, 271] on input "invettepl_tokarz" at bounding box center [389, 269] width 123 height 21
drag, startPoint x: 382, startPoint y: 271, endPoint x: 391, endPoint y: 268, distance: 10.0
click at [383, 271] on input "invettepl_tokarz" at bounding box center [389, 269] width 123 height 21
click at [425, 271] on input "invettepl_tokarz" at bounding box center [389, 269] width 123 height 21
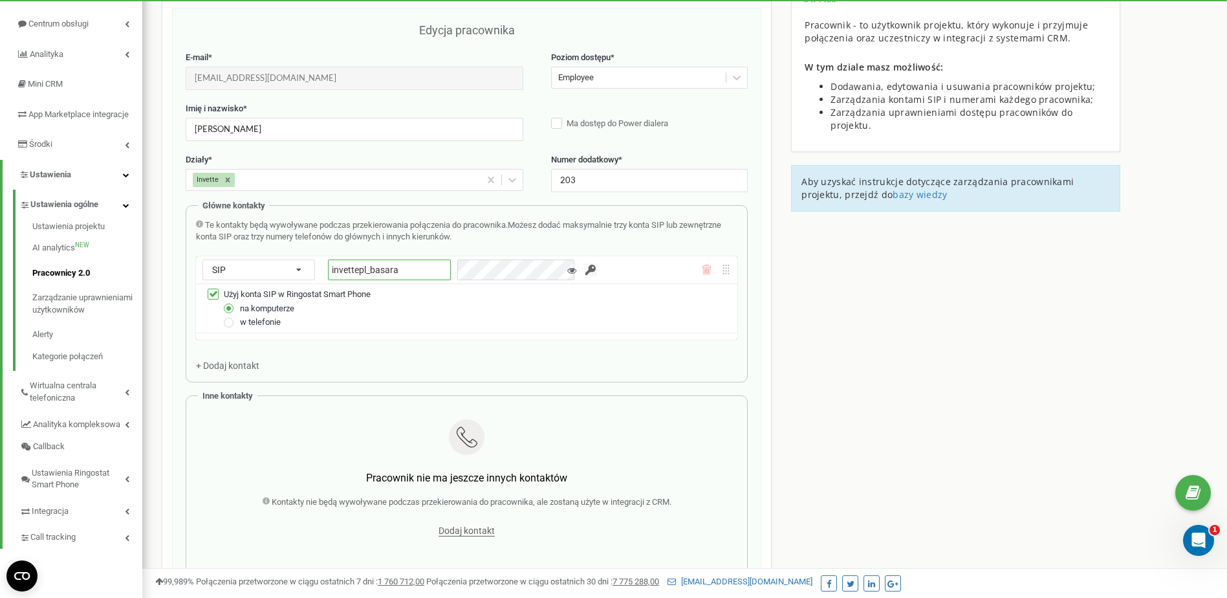
type input "invettepl_basara"
click at [584, 265] on input "button" at bounding box center [590, 269] width 13 height 13
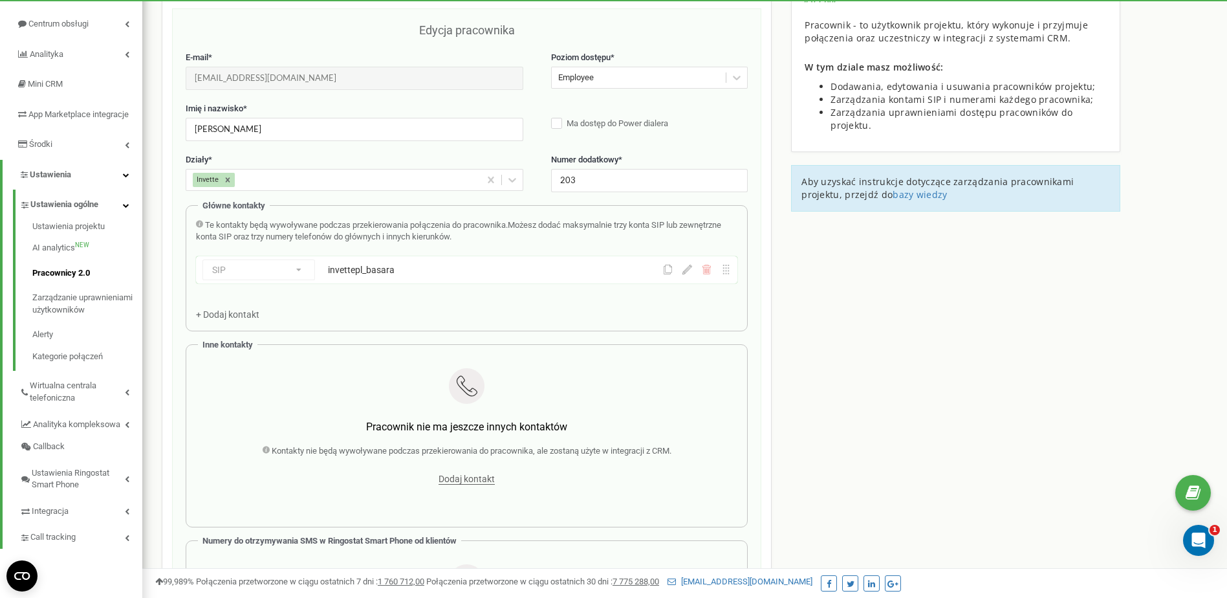
scroll to position [0, 0]
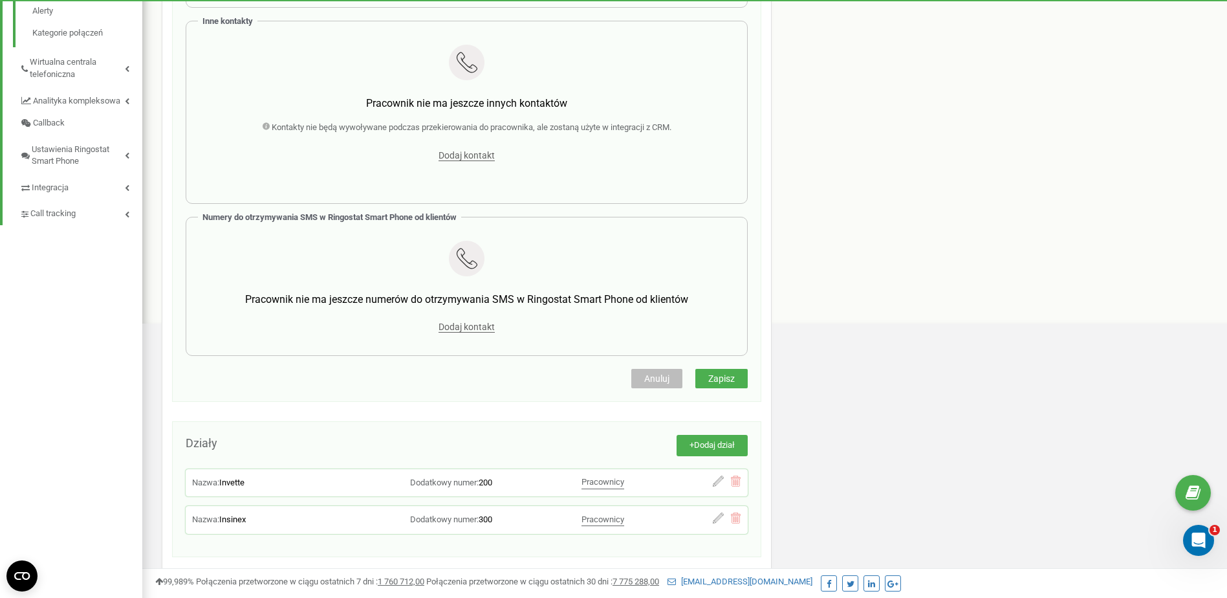
click at [671, 376] on button "Anuluj" at bounding box center [656, 378] width 51 height 19
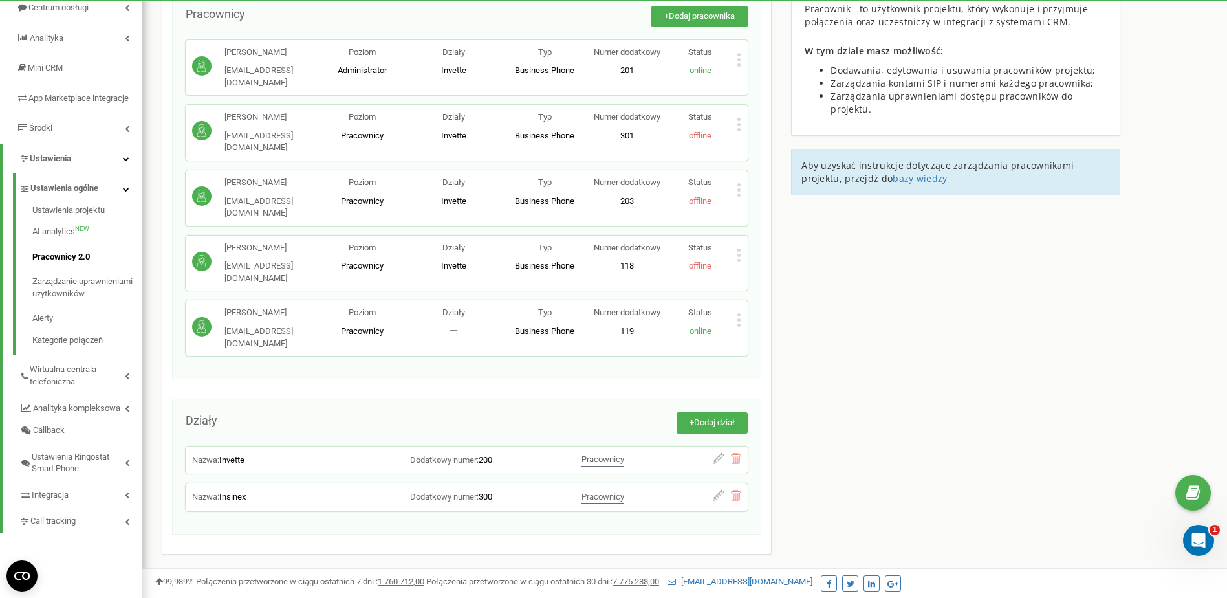
scroll to position [114, 0]
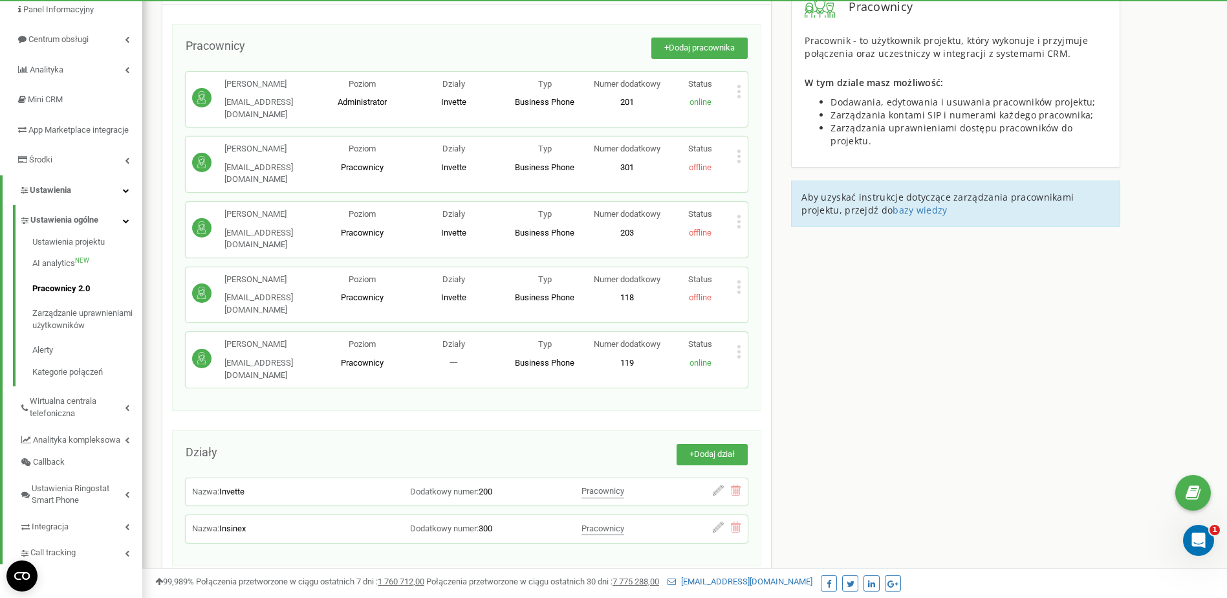
click at [739, 220] on icon at bounding box center [738, 221] width 3 height 3
click at [779, 258] on span "Usuń pracownika" at bounding box center [790, 262] width 70 height 8
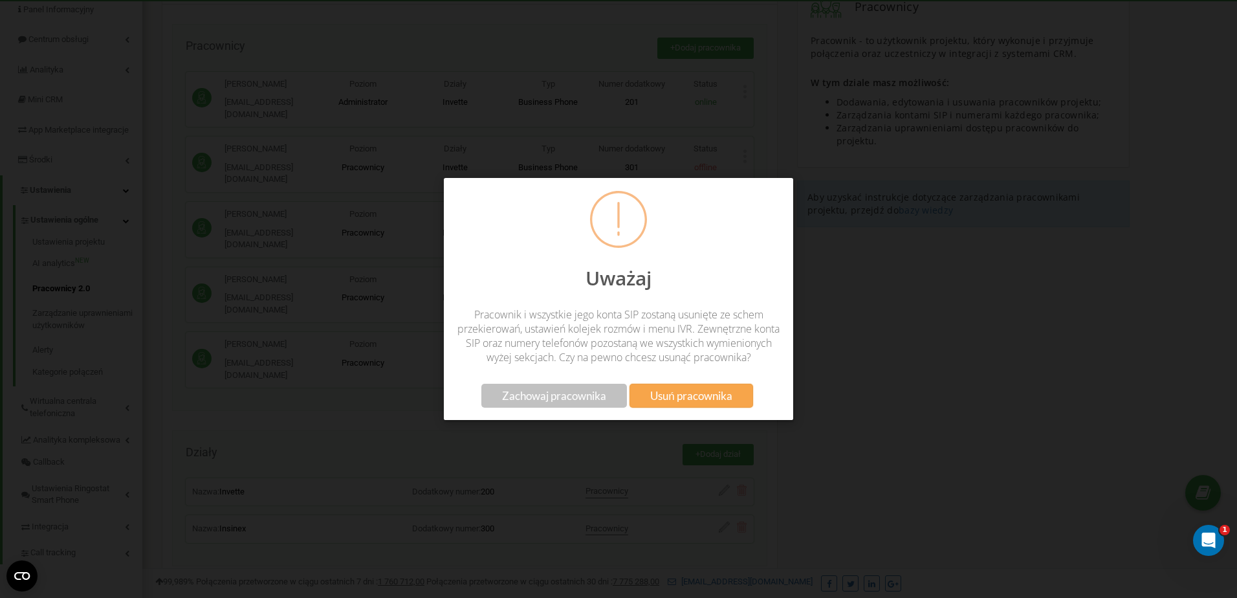
click at [722, 402] on span "Usuń pracownika" at bounding box center [690, 396] width 81 height 14
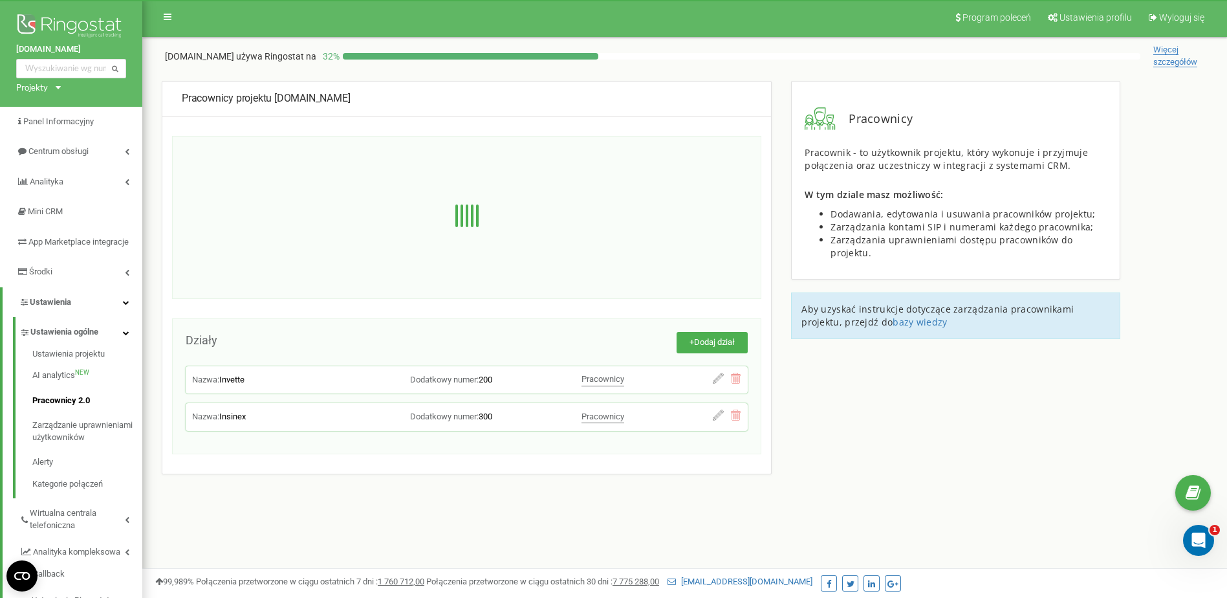
scroll to position [0, 0]
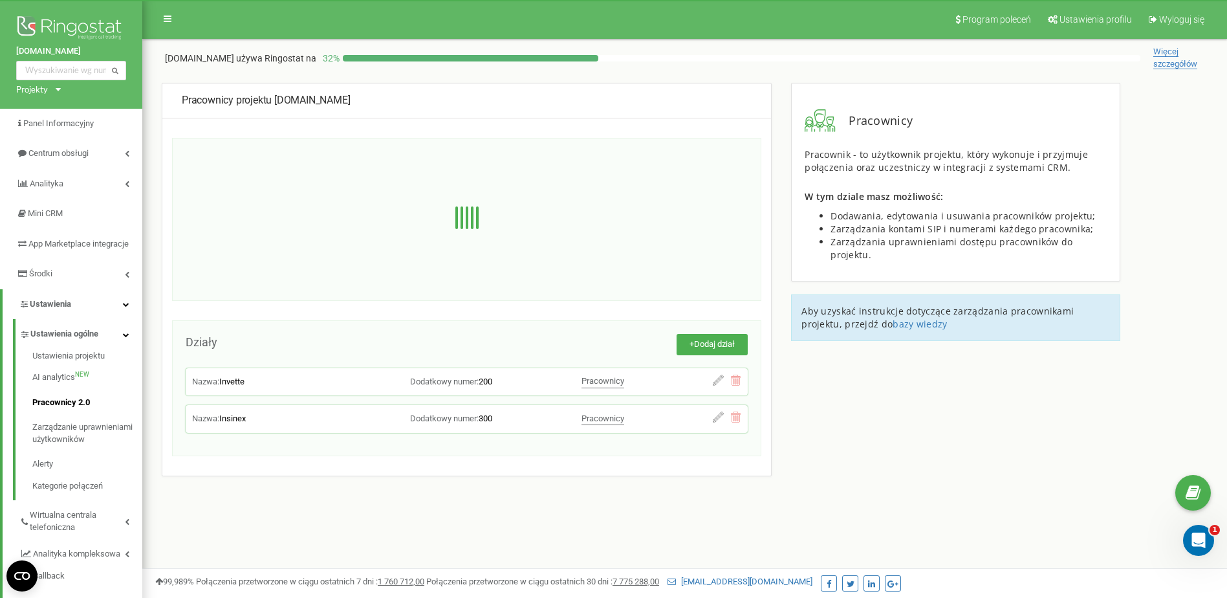
click at [674, 383] on div "Nazwa: Invette Dodatkowy numer: 200 Pracownicy Daniel Kazek Tomasz Tokarz Konra…" at bounding box center [466, 381] width 549 height 15
click at [718, 380] on icon at bounding box center [718, 379] width 11 height 11
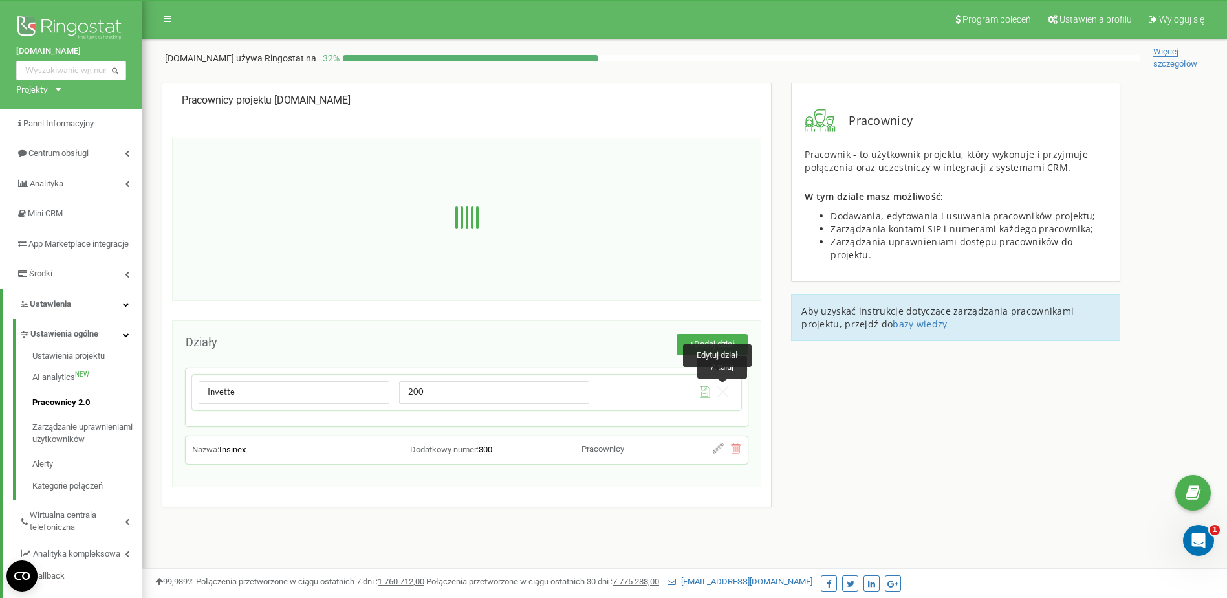
click at [728, 394] on icon at bounding box center [722, 391] width 11 height 11
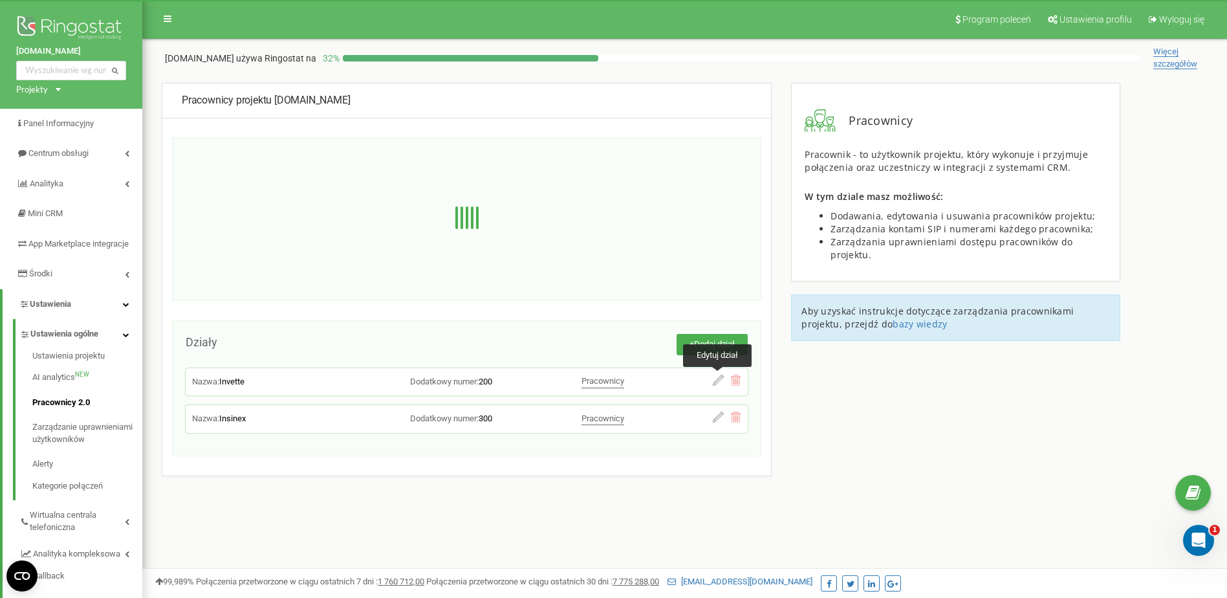
drag, startPoint x: 913, startPoint y: 427, endPoint x: 977, endPoint y: 444, distance: 66.4
click at [919, 427] on div "Pracownicy projektu invette.pl Działy + Dodaj dział Nazwa: Invette Dodatkowy nu…" at bounding box center [684, 321] width 1065 height 477
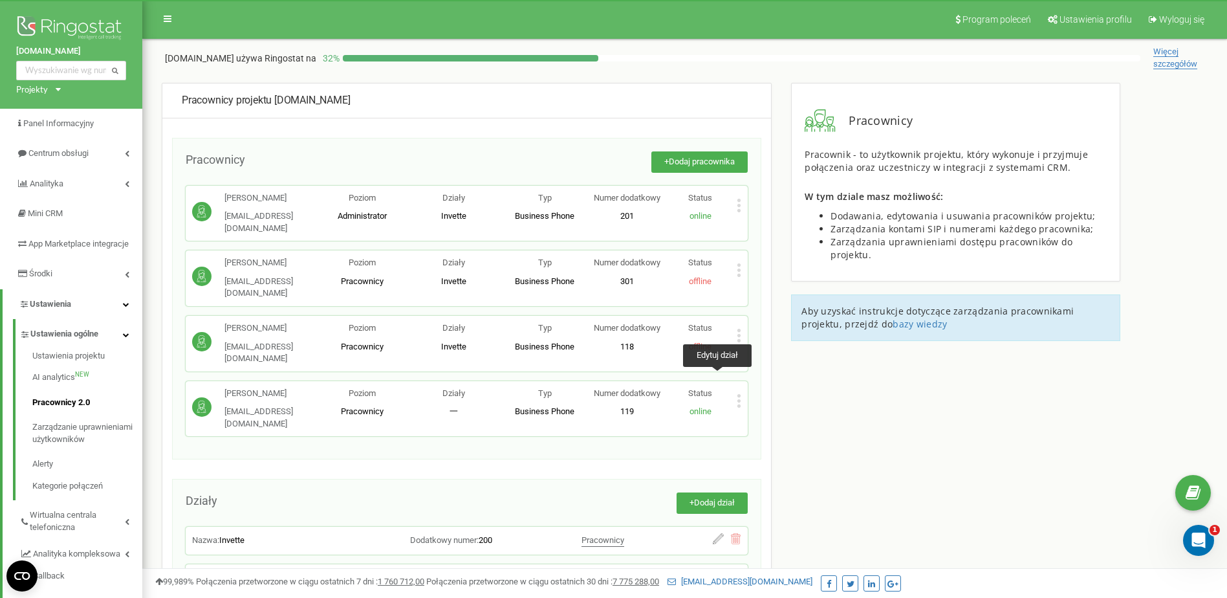
click at [907, 432] on div "Pracownicy projektu invette.pl Pracownicy + Dodaj pracownika Norbert Kowal nkow…" at bounding box center [684, 401] width 1065 height 636
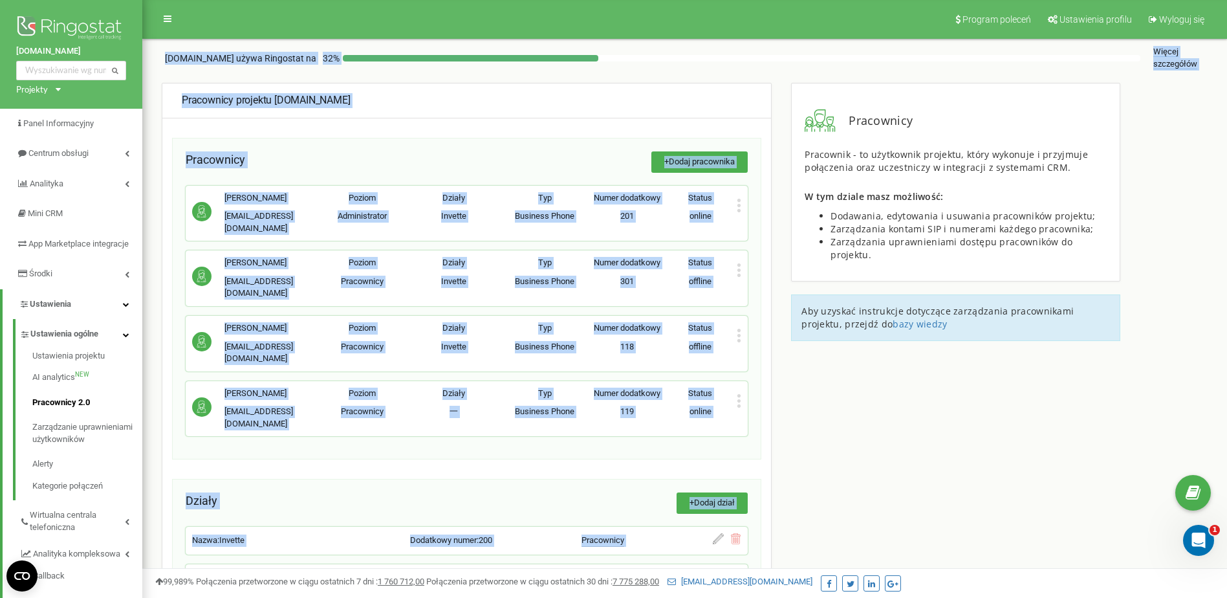
drag, startPoint x: 157, startPoint y: 59, endPoint x: 769, endPoint y: 550, distance: 784.4
click at [769, 550] on div "Program poleceń Ustawienia profilu Wyloguj się invette.pl używa Ringostat na 32…" at bounding box center [684, 388] width 1085 height 776
drag, startPoint x: 769, startPoint y: 550, endPoint x: 873, endPoint y: 371, distance: 207.8
click at [873, 371] on div "Pracownicy projektu invette.pl Pracownicy + Dodaj pracownika Norbert Kowal nkow…" at bounding box center [684, 401] width 1065 height 636
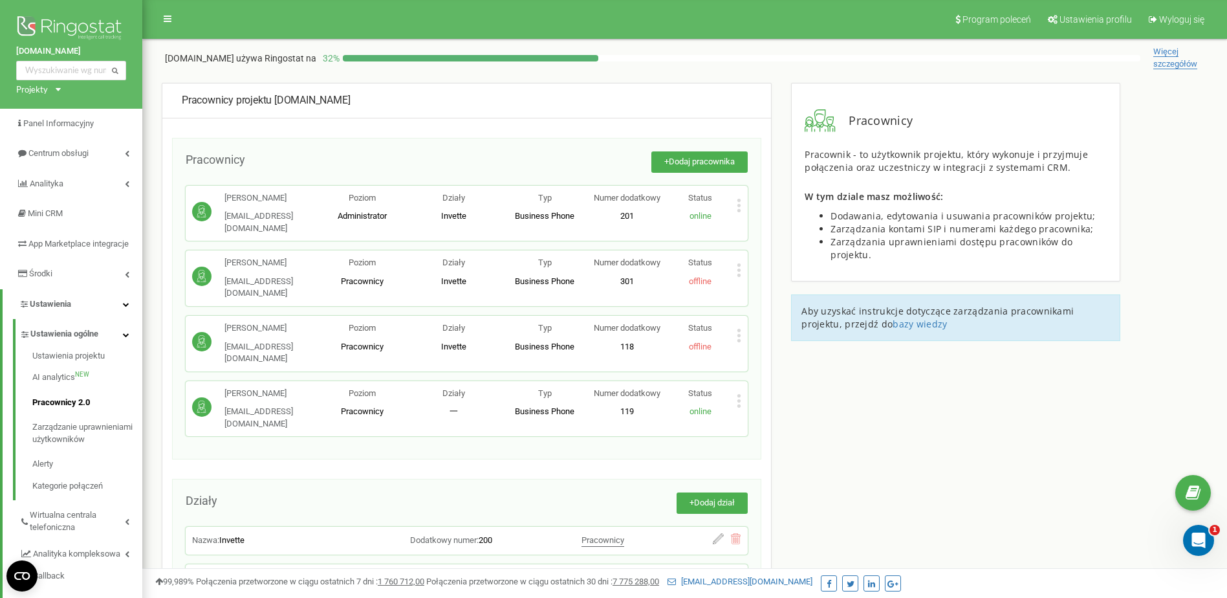
scroll to position [178, 0]
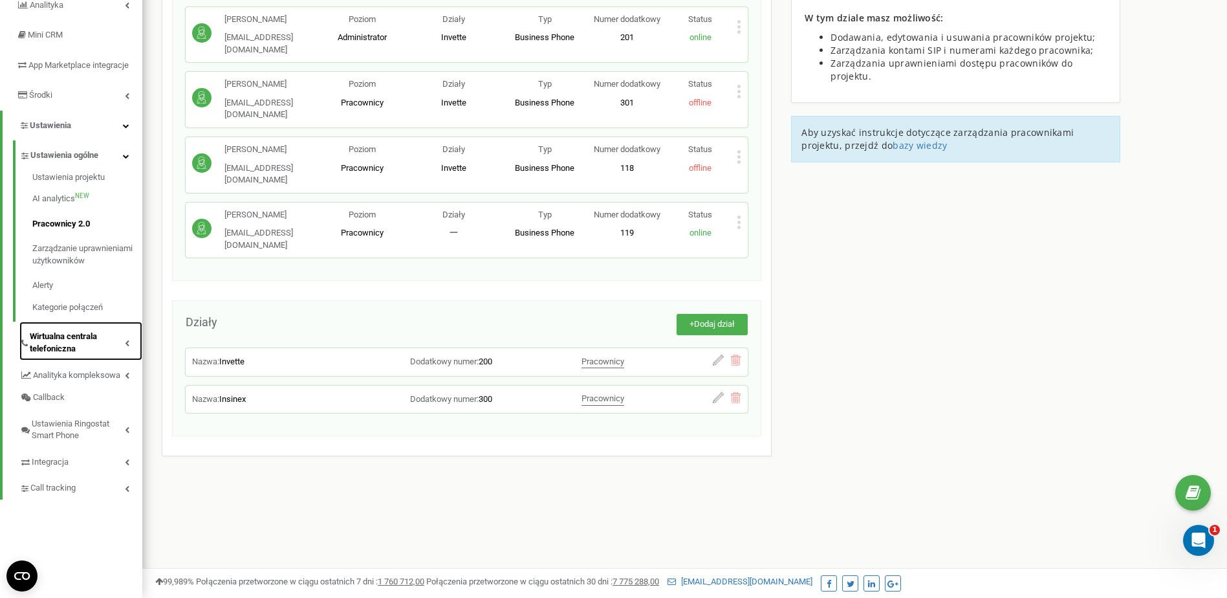
click at [109, 351] on span "Wirtualna centrala telefoniczna" at bounding box center [77, 342] width 95 height 24
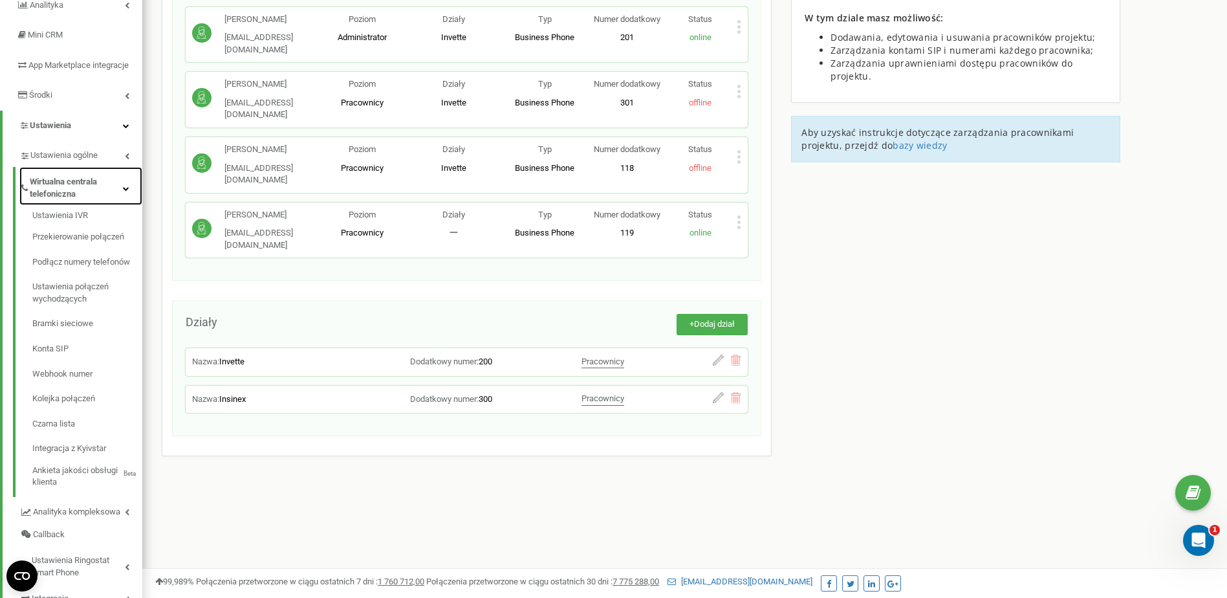
click at [124, 195] on link "Wirtualna centrala telefoniczna" at bounding box center [80, 186] width 123 height 38
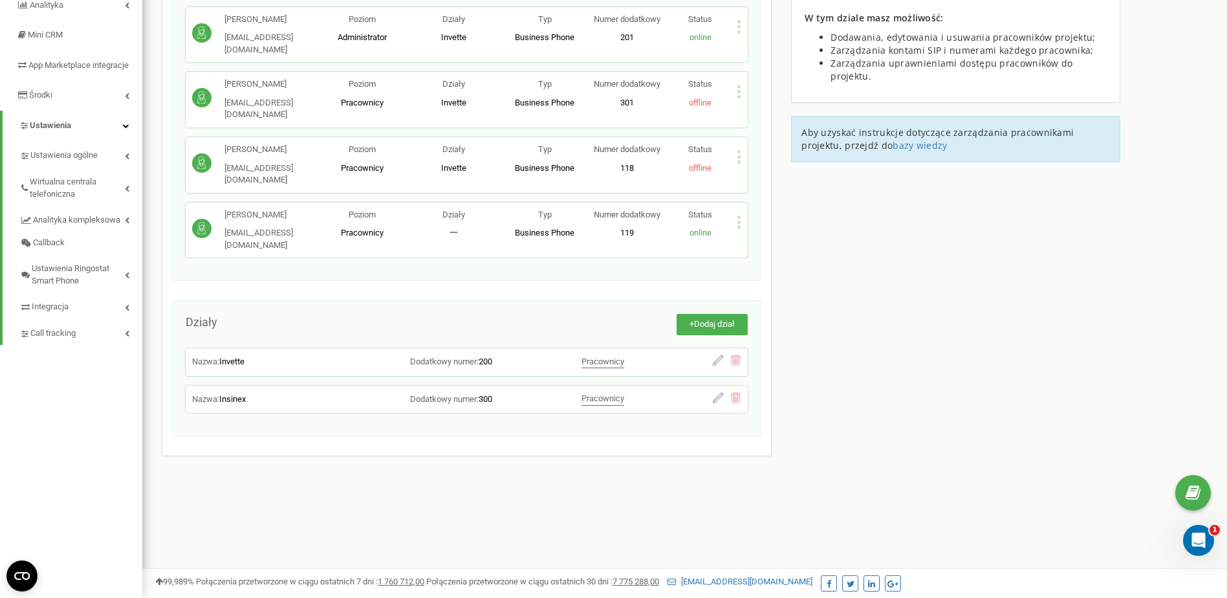
drag, startPoint x: 153, startPoint y: 52, endPoint x: 942, endPoint y: 443, distance: 880.1
click at [942, 443] on div "Program poleceń Ustawienia profilu Wyloguj się invette.pl używa Ringostat na 32…" at bounding box center [684, 210] width 1085 height 776
drag, startPoint x: 942, startPoint y: 443, endPoint x: 786, endPoint y: 442, distance: 155.9
click at [786, 442] on div "Pracownicy projektu invette.pl Pracownicy + Dodaj pracownika Norbert Kowal nkow…" at bounding box center [684, 222] width 1065 height 636
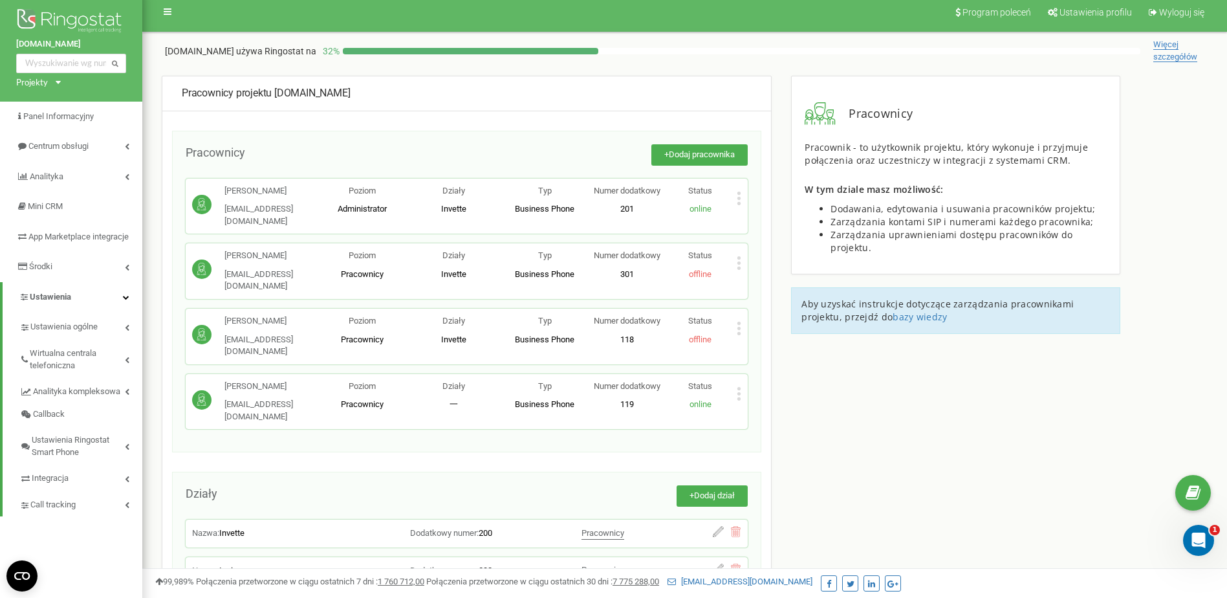
scroll to position [0, 0]
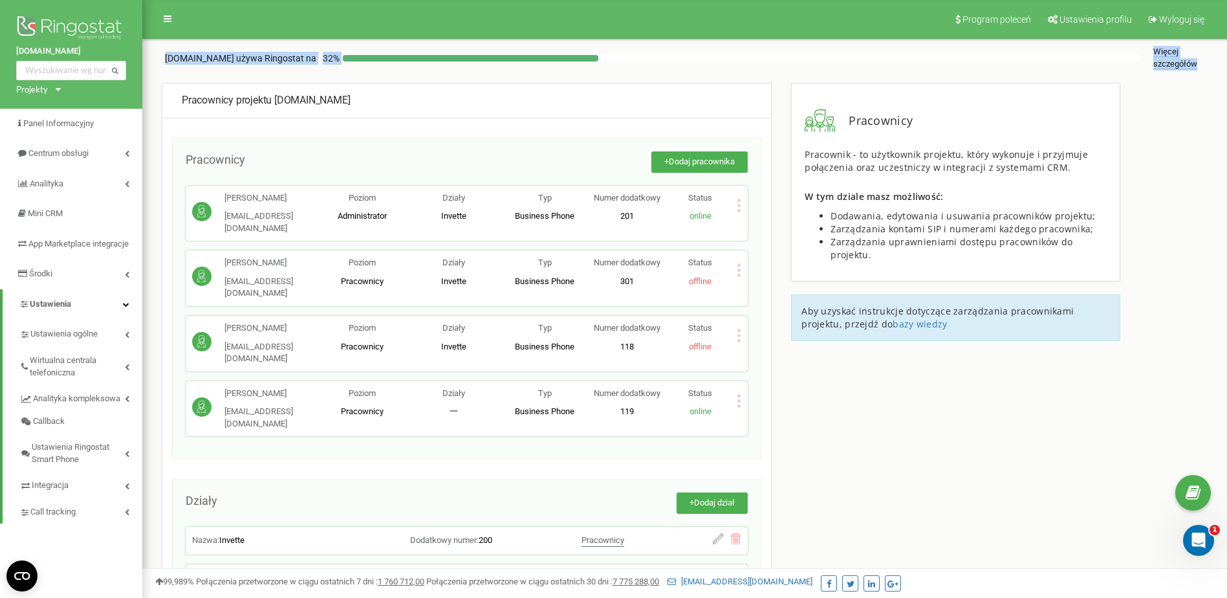
drag, startPoint x: 285, startPoint y: 79, endPoint x: 917, endPoint y: 472, distance: 744.7
click at [917, 472] on div "Program poleceń Ustawienia profilu Wyloguj się invette.pl używa Ringostat na 32…" at bounding box center [684, 388] width 1085 height 776
drag, startPoint x: 917, startPoint y: 472, endPoint x: 885, endPoint y: 495, distance: 39.8
click at [885, 495] on div "Pracownicy projektu invette.pl Pracownicy + Dodaj pracownika Norbert Kowal nkow…" at bounding box center [684, 401] width 1065 height 636
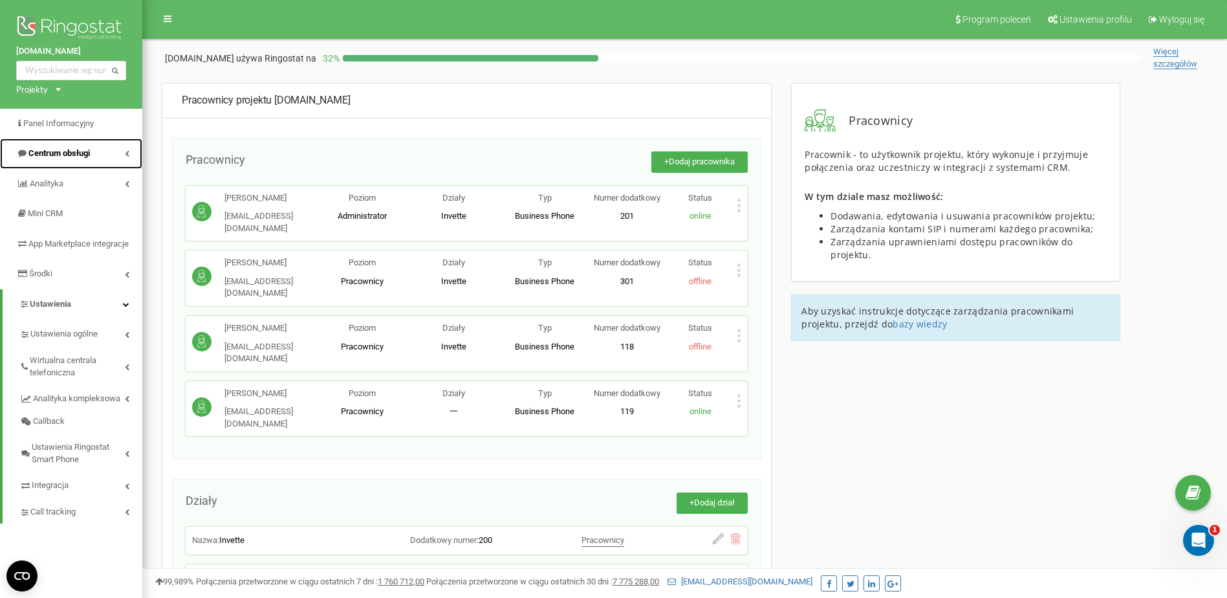
click at [89, 150] on span "Centrum obsługi" at bounding box center [58, 153] width 61 height 10
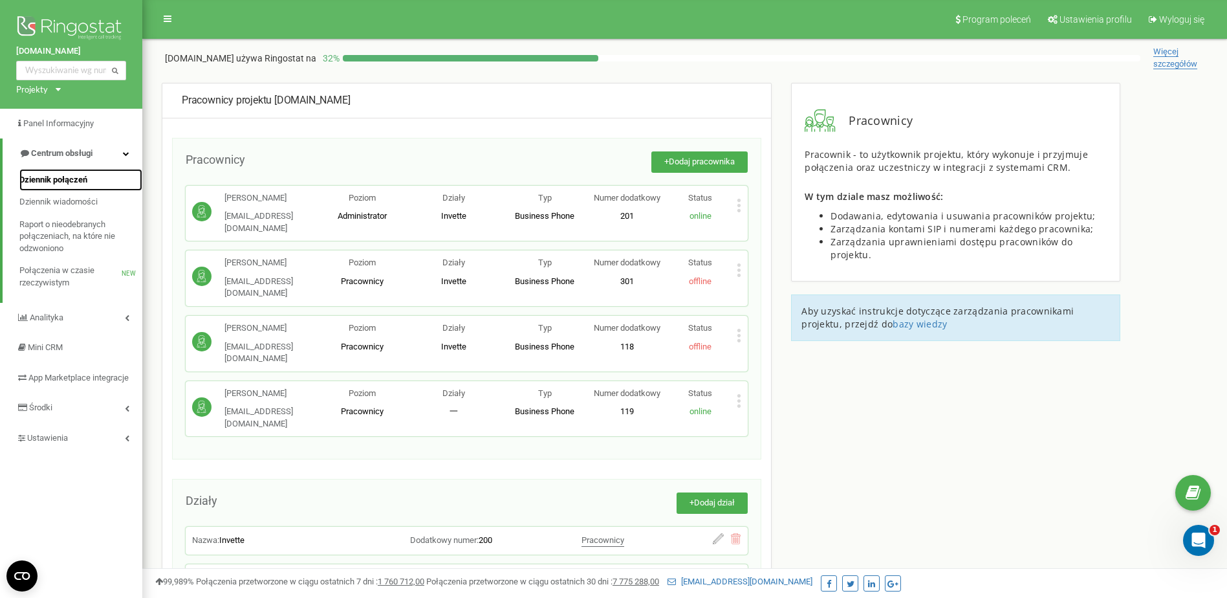
click at [81, 180] on span "Dziennik połączeń" at bounding box center [53, 180] width 68 height 12
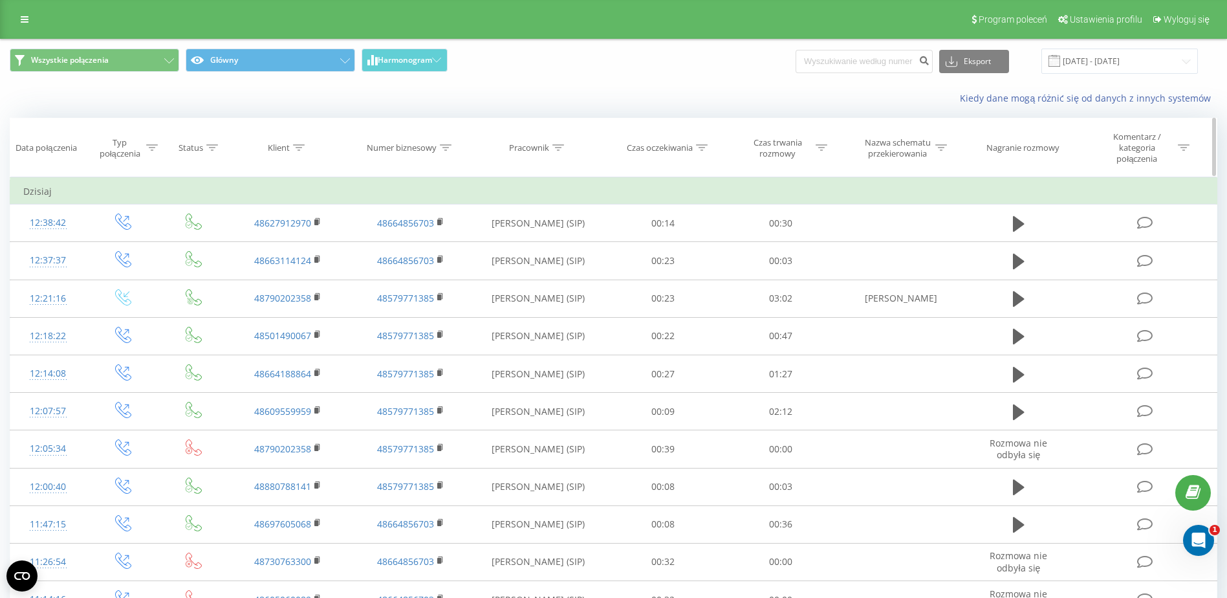
click at [554, 148] on icon at bounding box center [558, 147] width 12 height 6
click at [549, 241] on input "text" at bounding box center [538, 246] width 114 height 23
type input "klich"
click button "OK" at bounding box center [565, 272] width 55 height 16
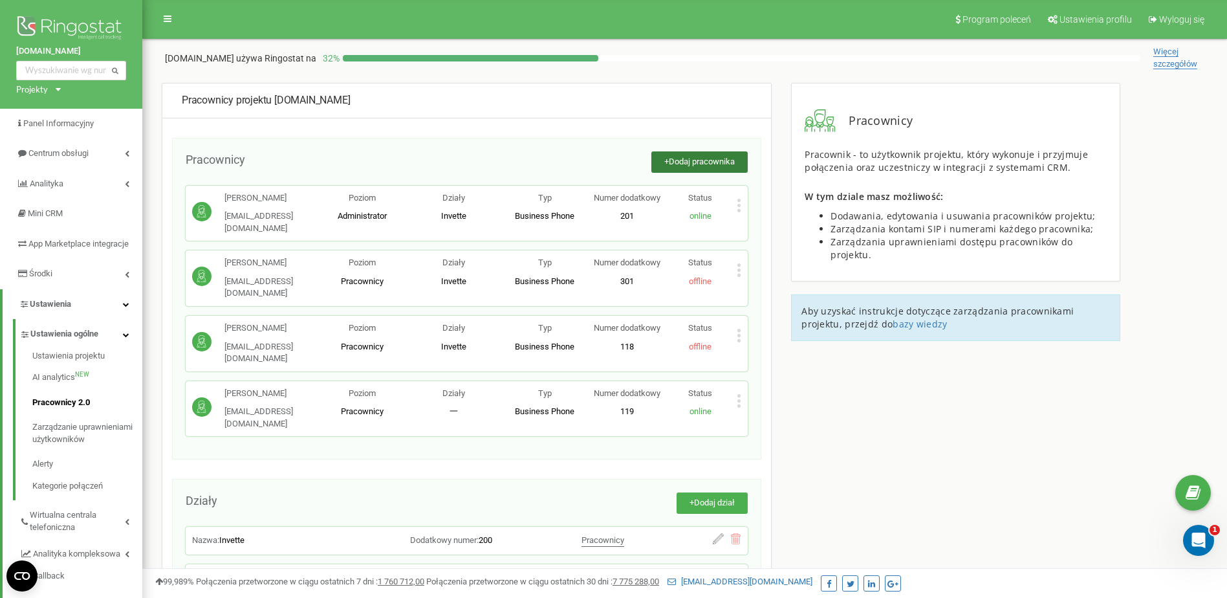
click at [714, 167] on button "+ Dodaj pracownika" at bounding box center [699, 161] width 96 height 21
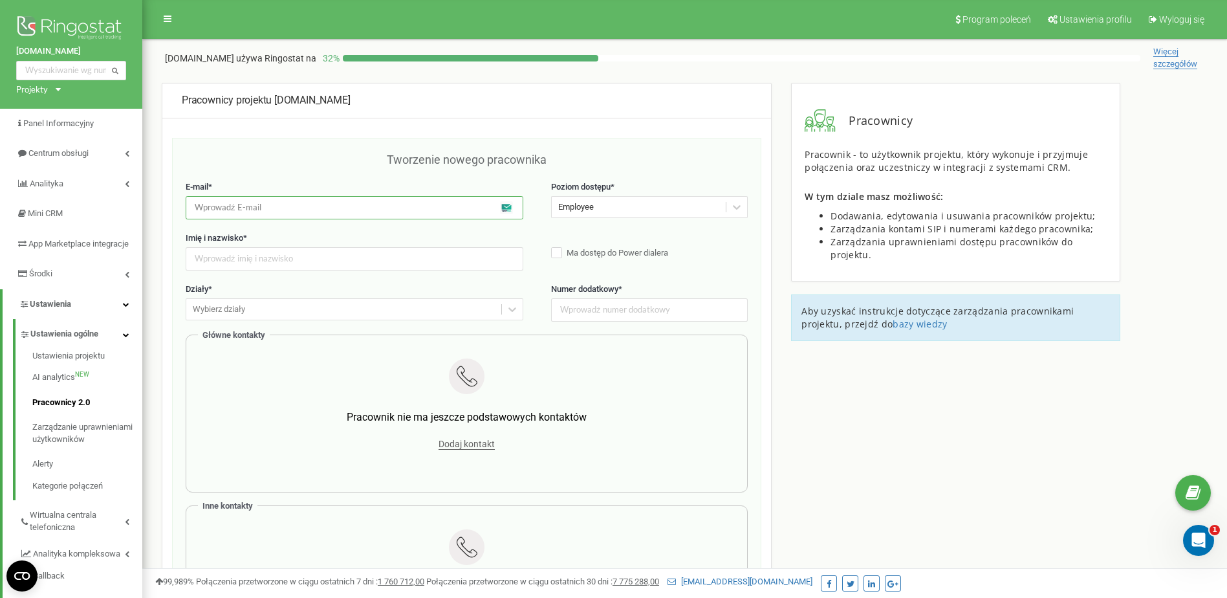
click at [303, 206] on input "email" at bounding box center [355, 207] width 338 height 23
type input "mbasa"
click at [336, 161] on div "Tworzenie nowego pracownika" at bounding box center [467, 166] width 562 height 30
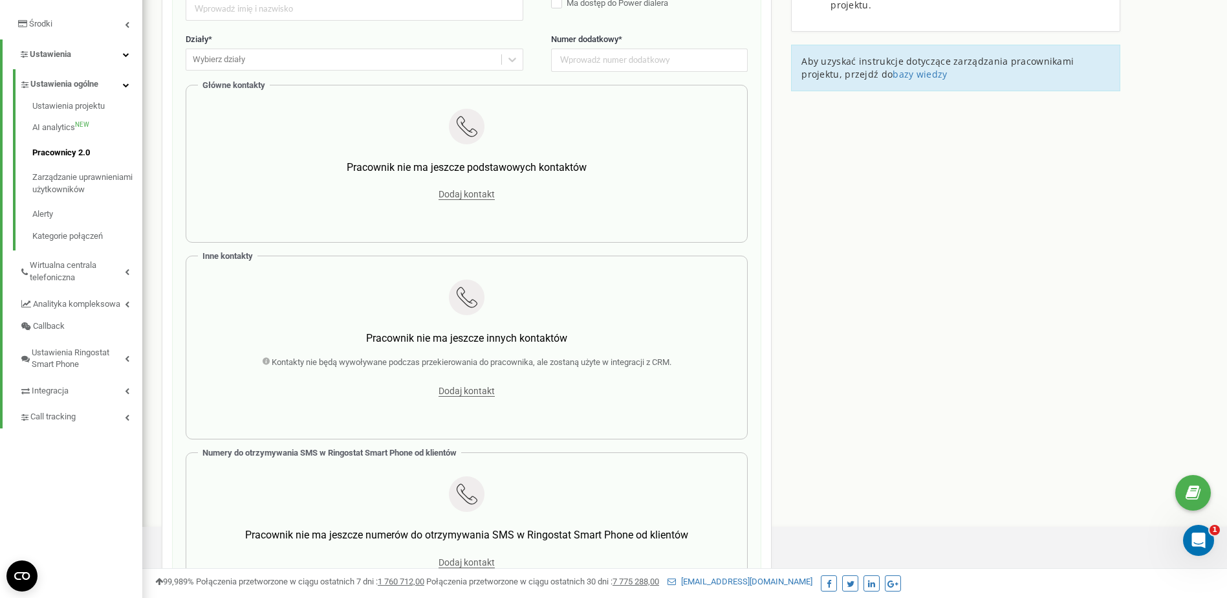
scroll to position [259, 0]
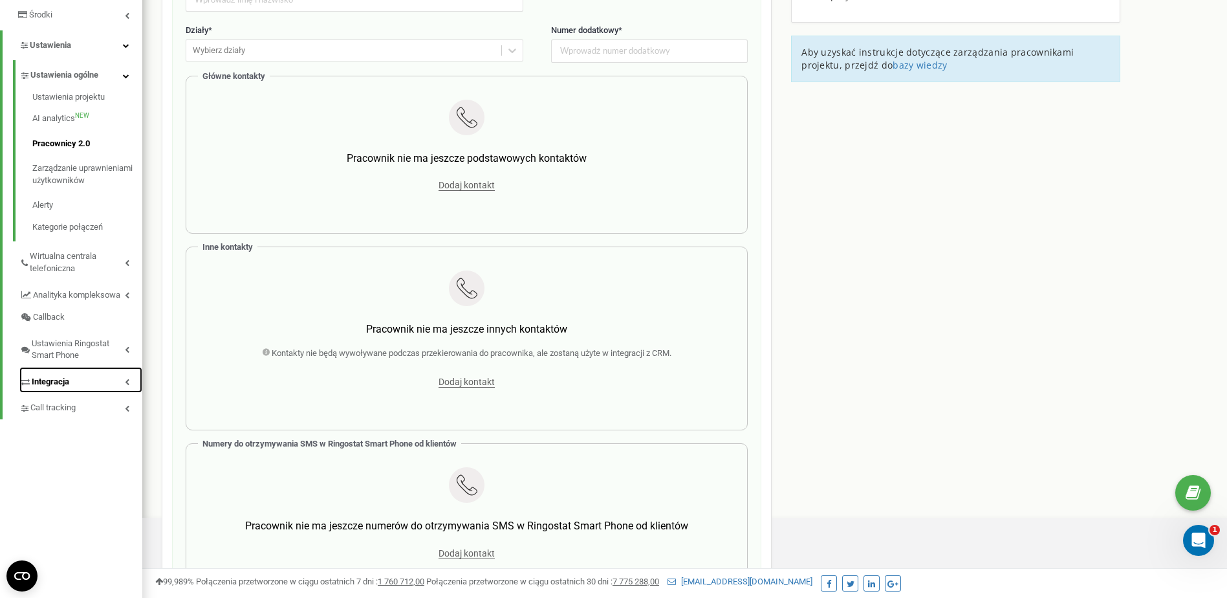
click at [111, 391] on link "Integracja" at bounding box center [80, 380] width 123 height 27
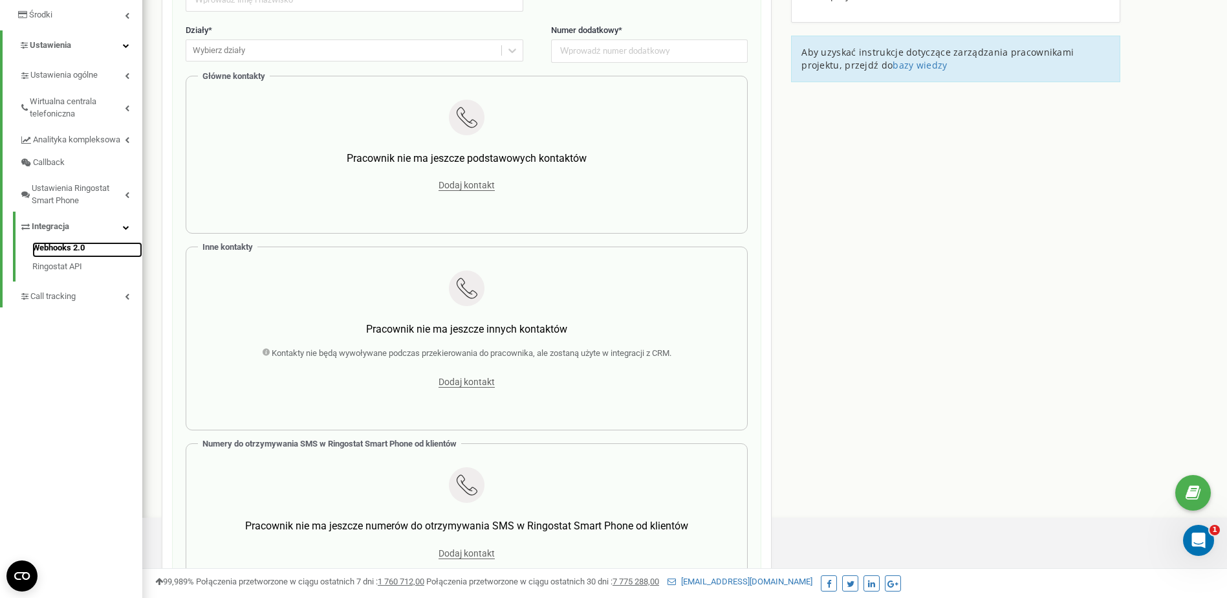
click at [68, 257] on link "Webhooks 2.0" at bounding box center [87, 250] width 110 height 16
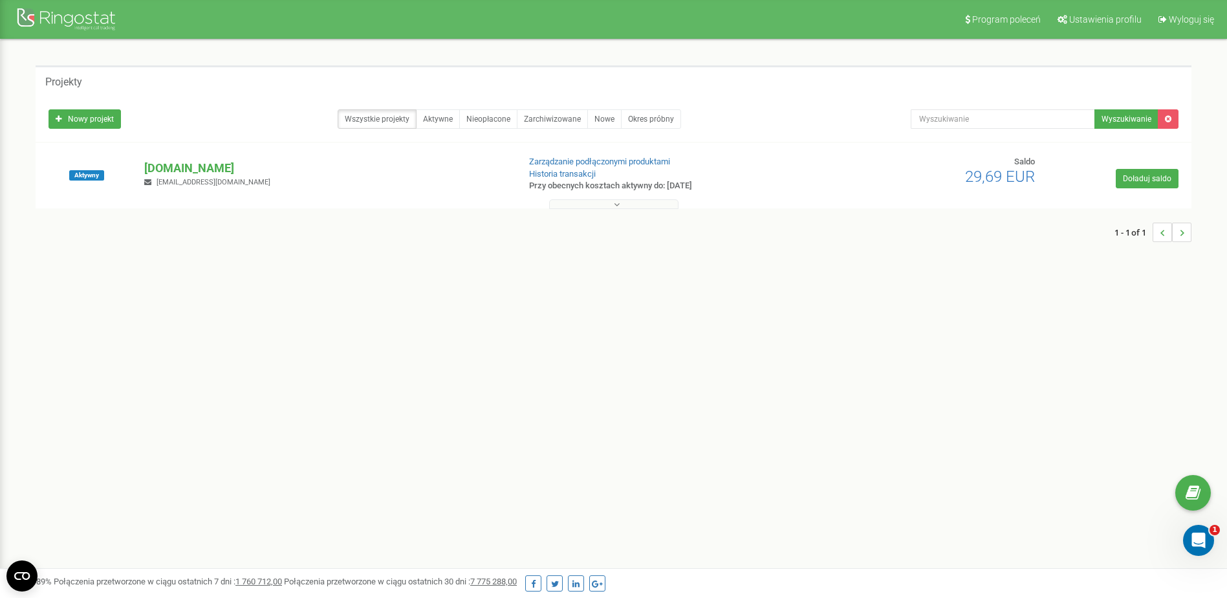
click at [851, 89] on div "Projekty" at bounding box center [614, 80] width 1156 height 31
click at [1193, 535] on icon "Otwórz komunikator Intercom" at bounding box center [1196, 538] width 21 height 21
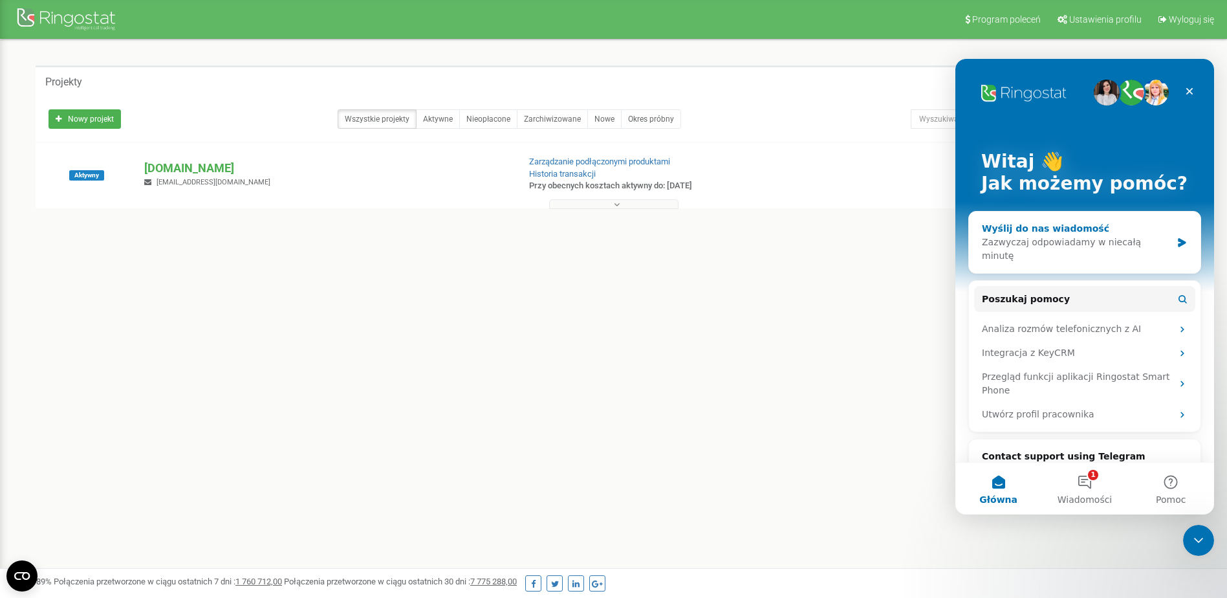
click at [1074, 224] on div "Wyślij do nas wiadomość" at bounding box center [1076, 229] width 189 height 14
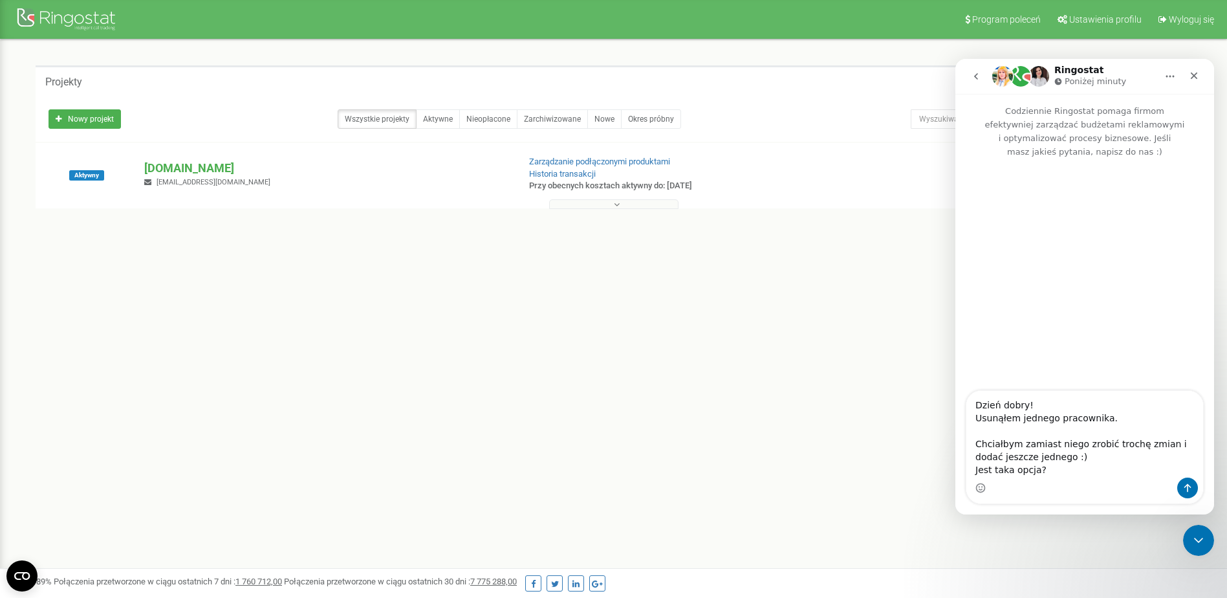
type textarea "Dzień dobry! Usunąłem jednego pracownika. Chciałbym zamiast niego zrobić trochę…"
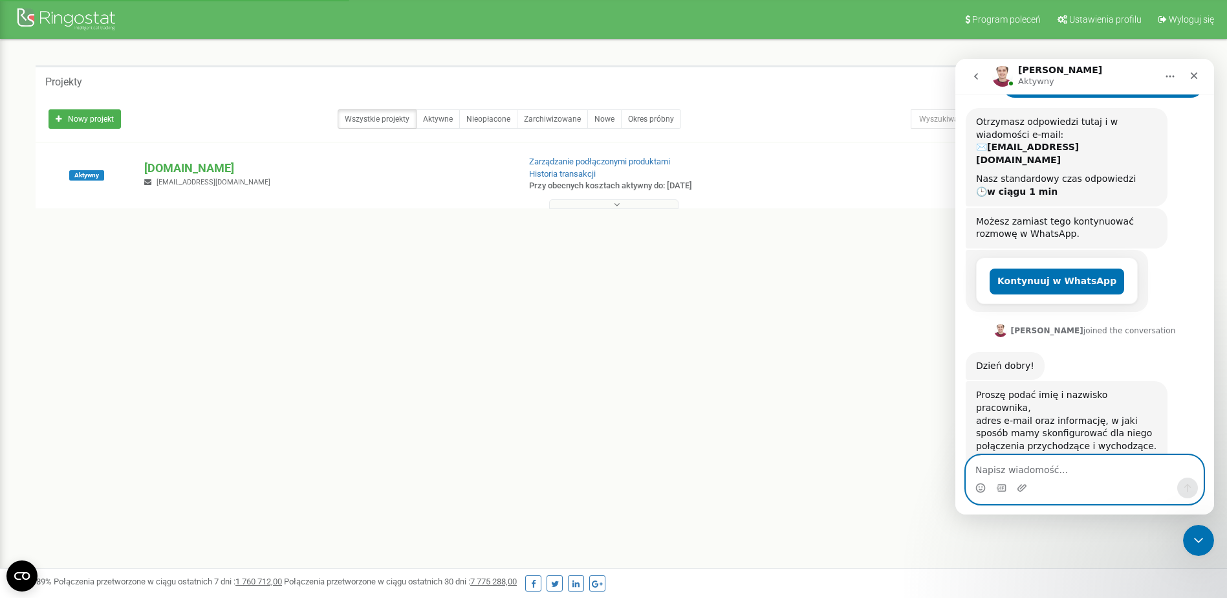
scroll to position [167, 0]
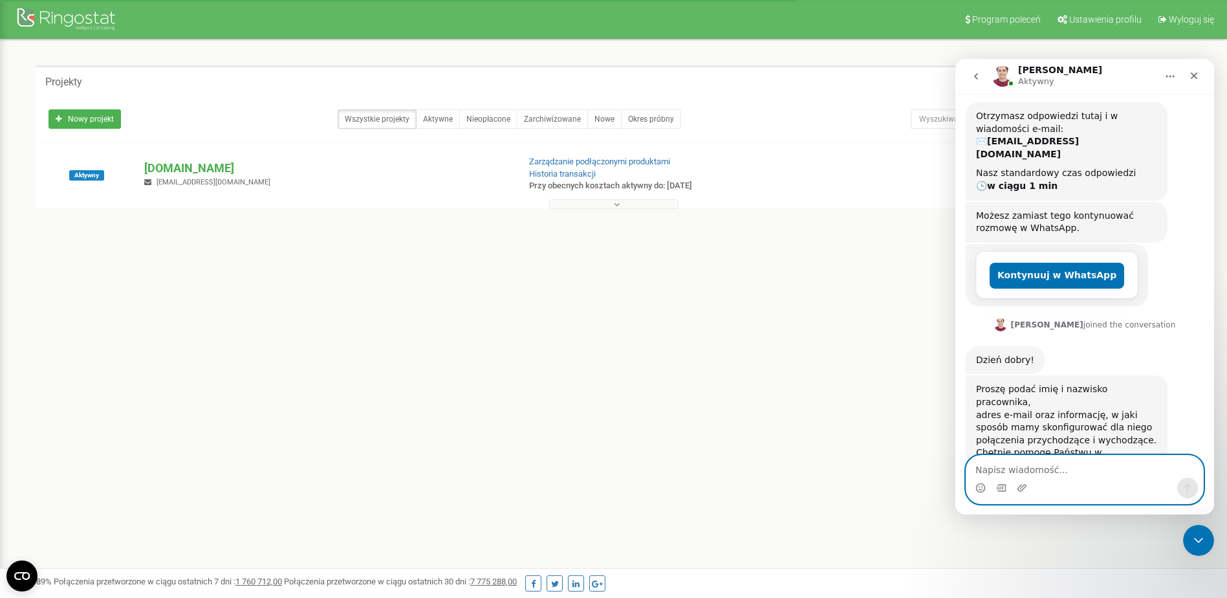
click at [1080, 464] on textarea "Napisz wiadomość..." at bounding box center [1084, 466] width 237 height 22
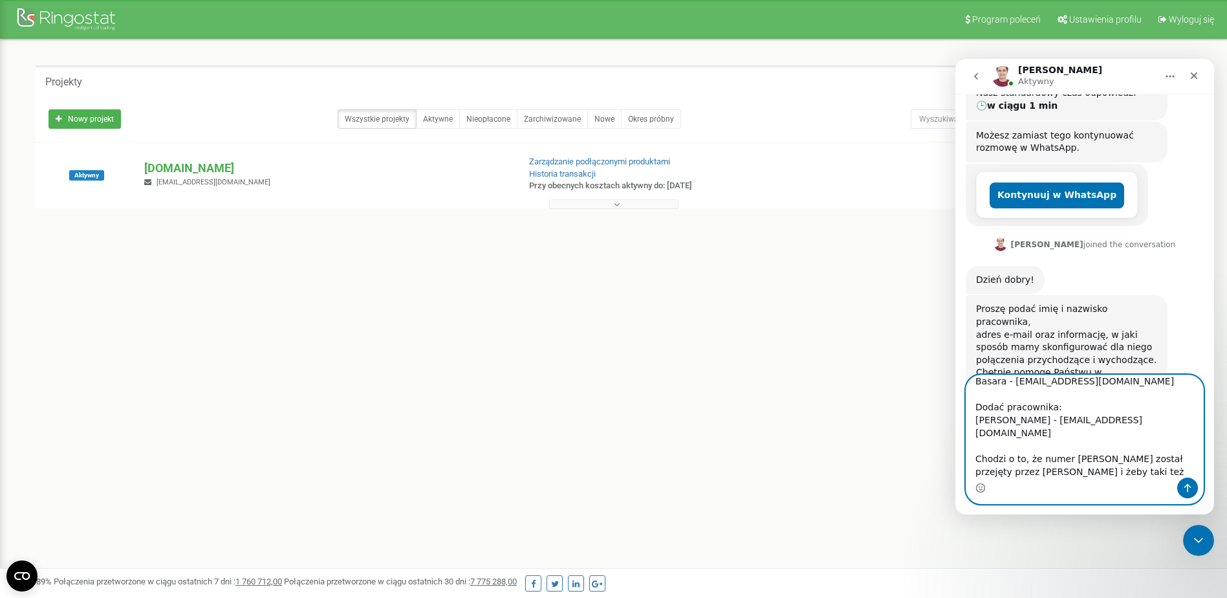
scroll to position [112, 0]
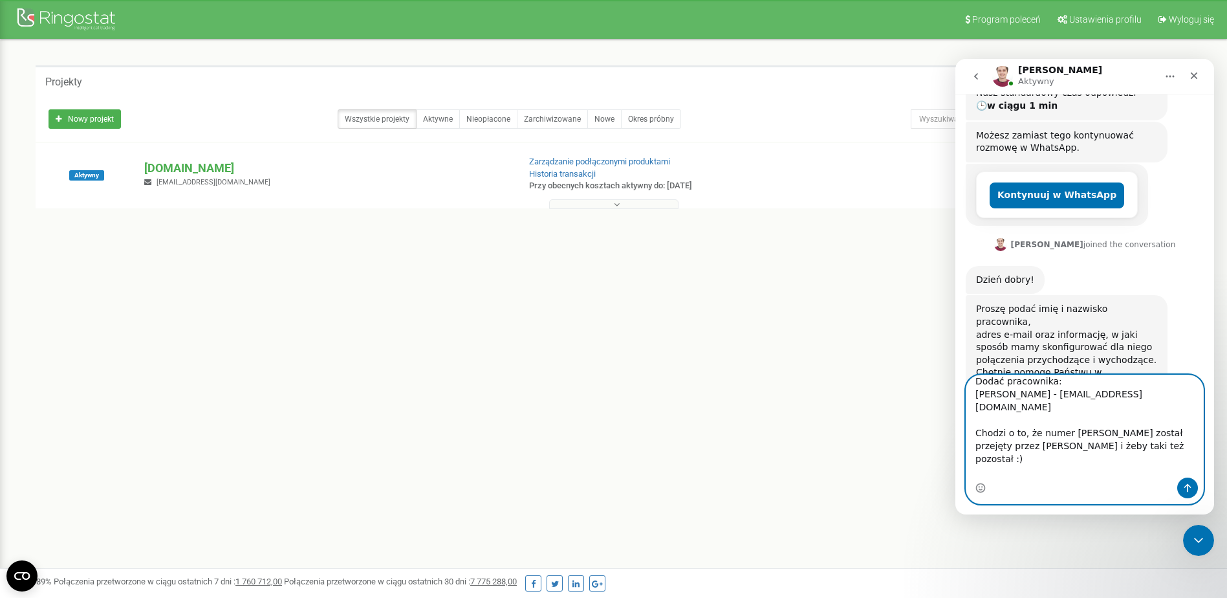
type textarea "Chciałby, aby połączenia przychodzące i wychodzące dla wszystkich były jednakow…"
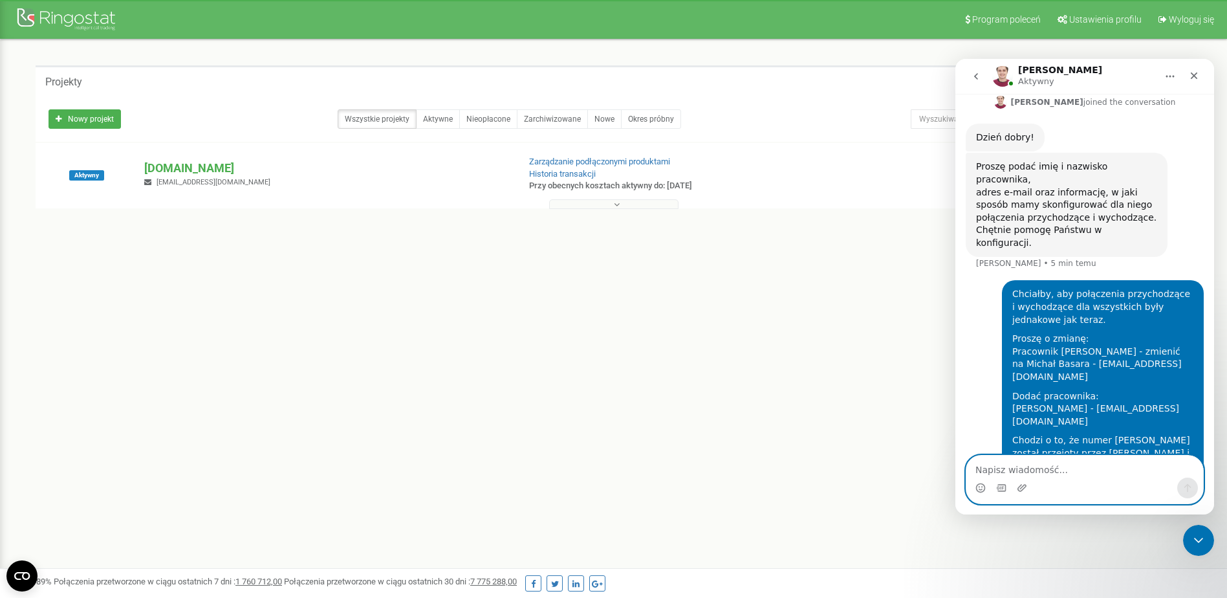
scroll to position [403, 0]
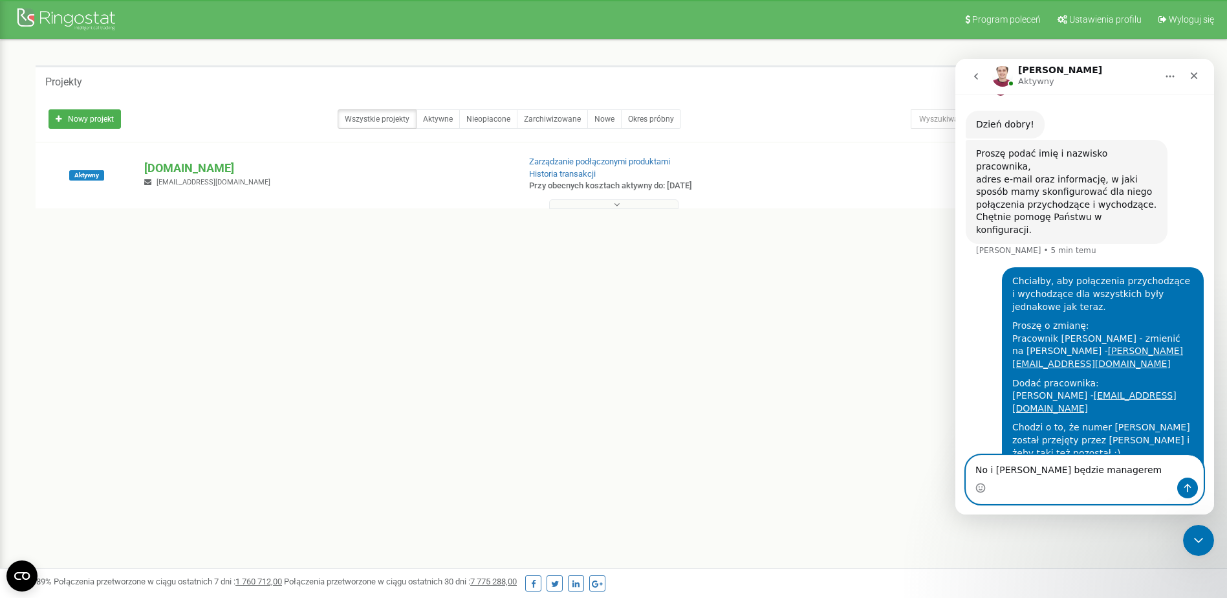
type textarea "No i [PERSON_NAME] będzie managerem"
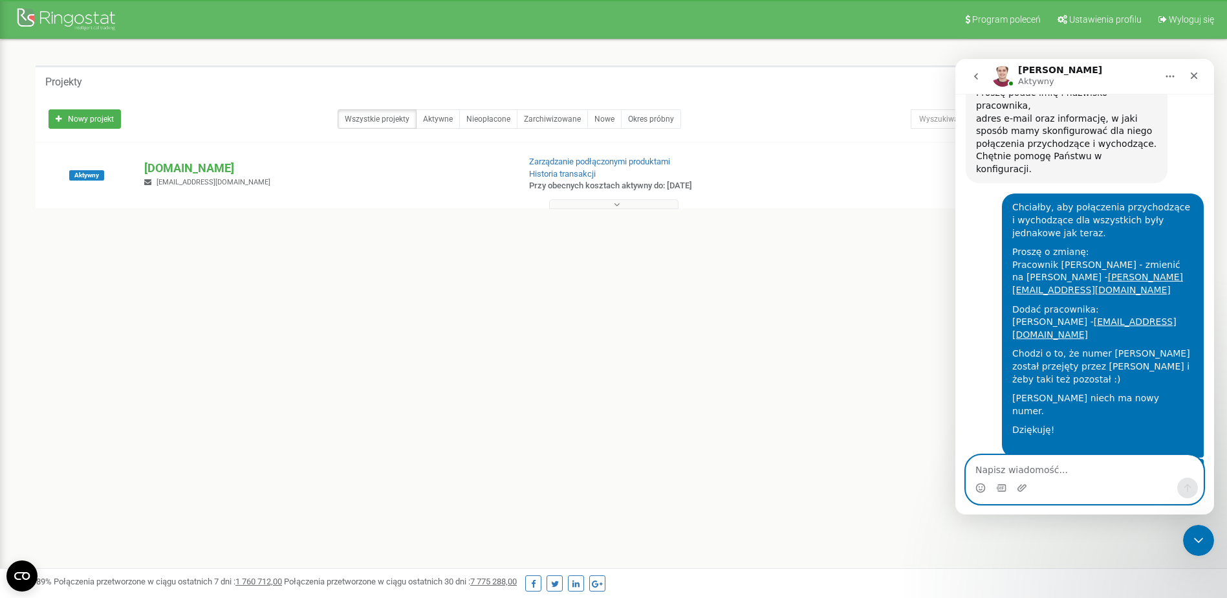
scroll to position [471, 0]
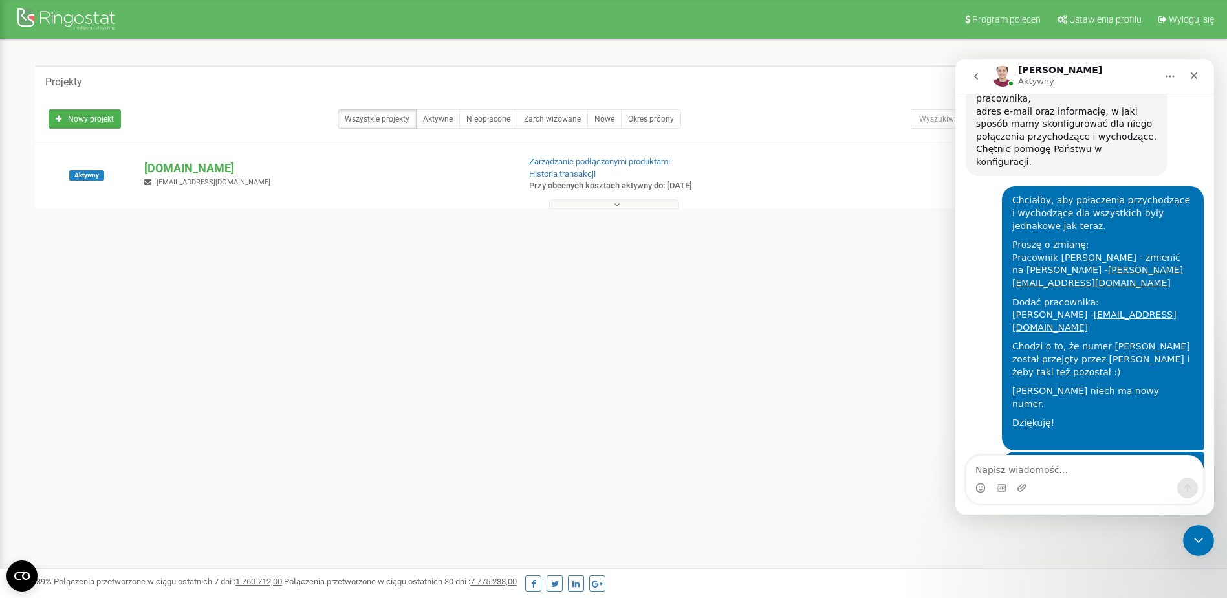
click at [1092, 451] on div "No i [PERSON_NAME] będzie managerem [PERSON_NAME] • 11 min temu" at bounding box center [1085, 476] width 238 height 51
click at [1061, 385] on div "[PERSON_NAME] niech ma nowy numer." at bounding box center [1102, 397] width 181 height 25
click at [813, 355] on div "Program poleceń Ustawienia profilu Wyloguj się Projekty Nowy projekt Wszystkie …" at bounding box center [613, 388] width 1227 height 776
click at [1085, 478] on div "Komunikator Intercom" at bounding box center [1084, 487] width 237 height 21
click at [1085, 468] on textarea "Napisz wiadomość..." at bounding box center [1084, 466] width 237 height 22
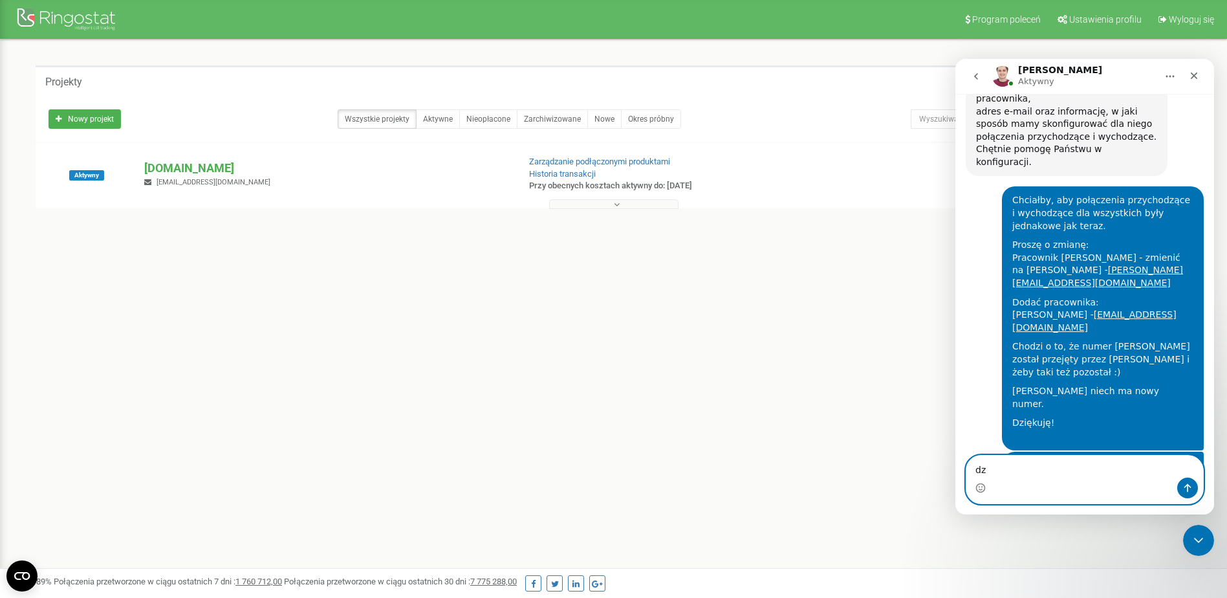
type textarea "d"
type textarea "udało się? :D"
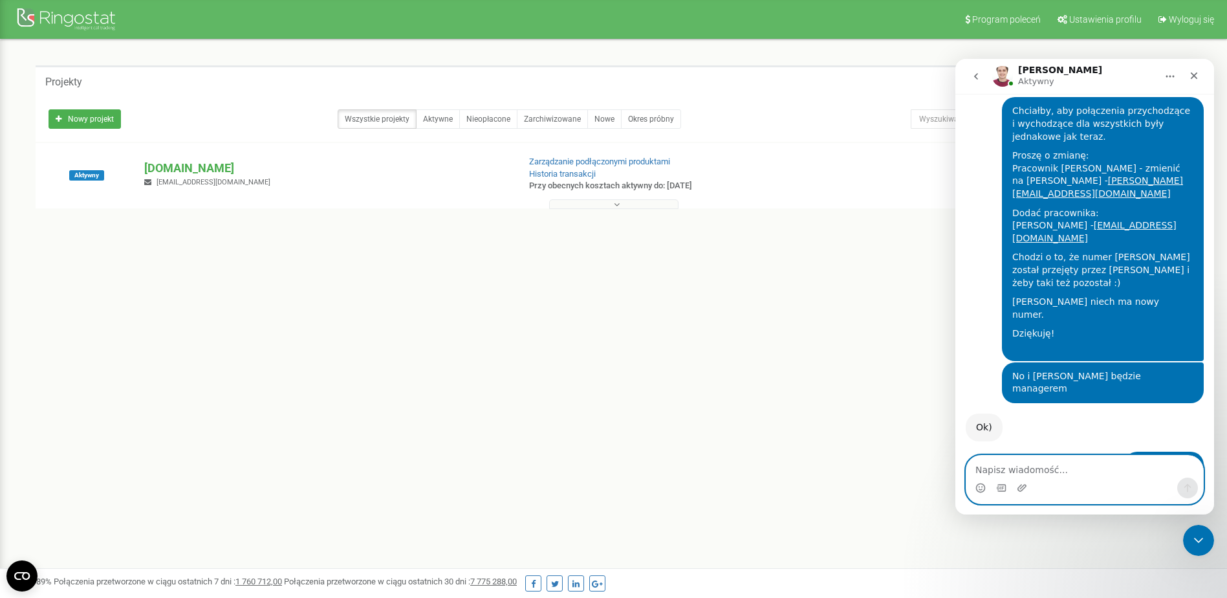
scroll to position [561, 0]
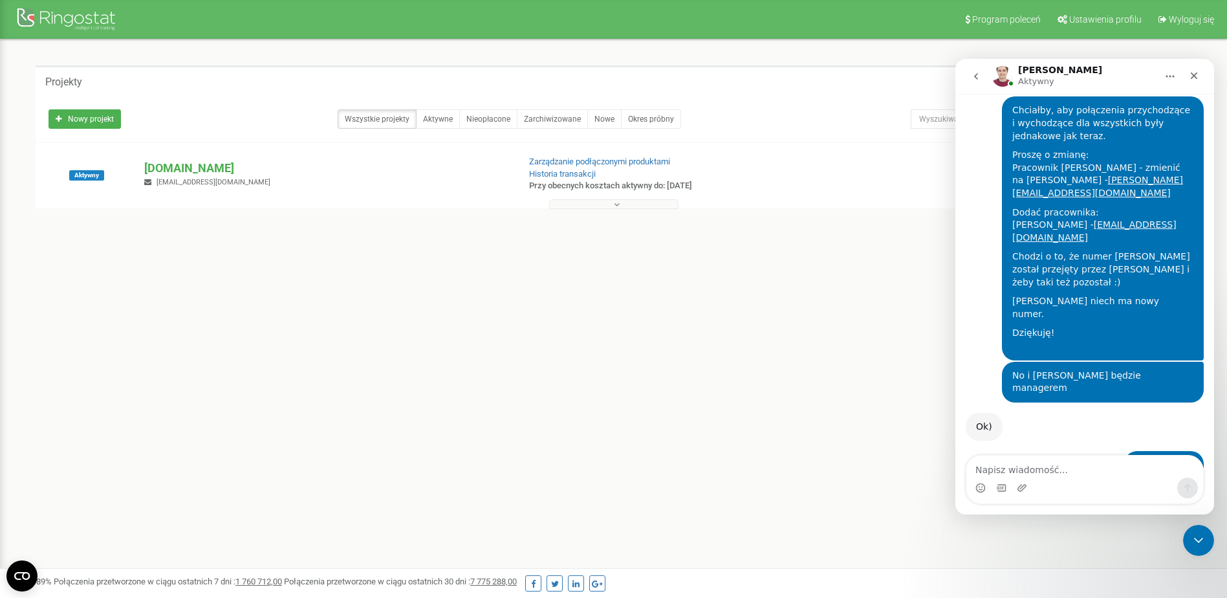
click at [1048, 497] on div "Państwa zadanie jest jeszcze w realizacji, napiszę, gdy wszystko będzie gotowe." at bounding box center [1066, 516] width 181 height 38
drag, startPoint x: 1048, startPoint y: 402, endPoint x: 1126, endPoint y: 418, distance: 79.4
click at [1126, 497] on div "Państwa zadanie jest jeszcze w realizacji, napiszę, gdy wszystko będzie gotowe." at bounding box center [1066, 516] width 181 height 38
